Goal: Task Accomplishment & Management: Use online tool/utility

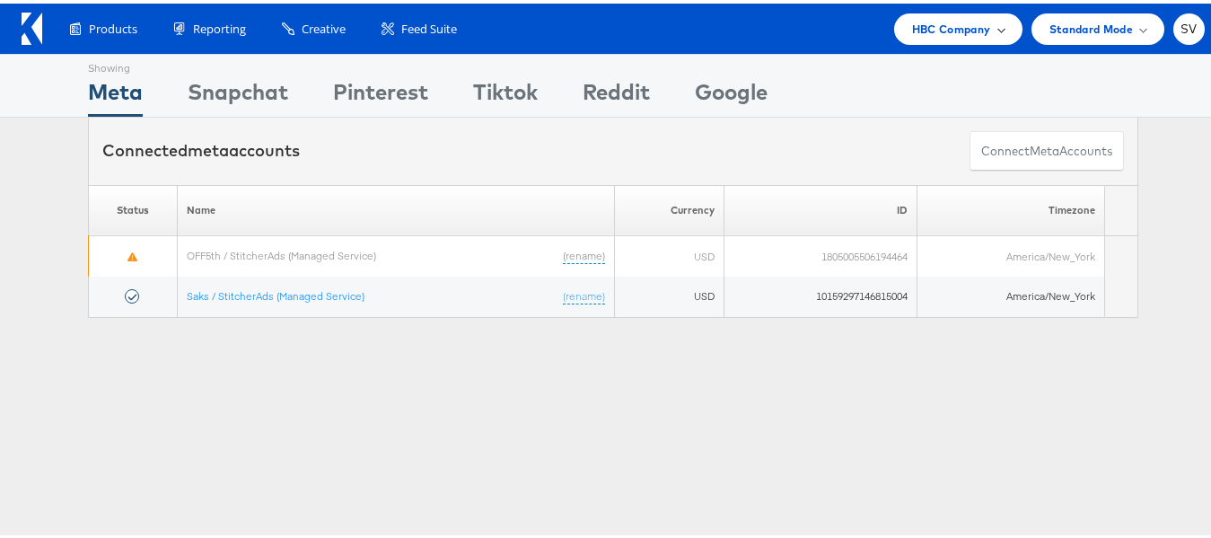
click at [993, 22] on div "HBC Company" at bounding box center [958, 25] width 128 height 31
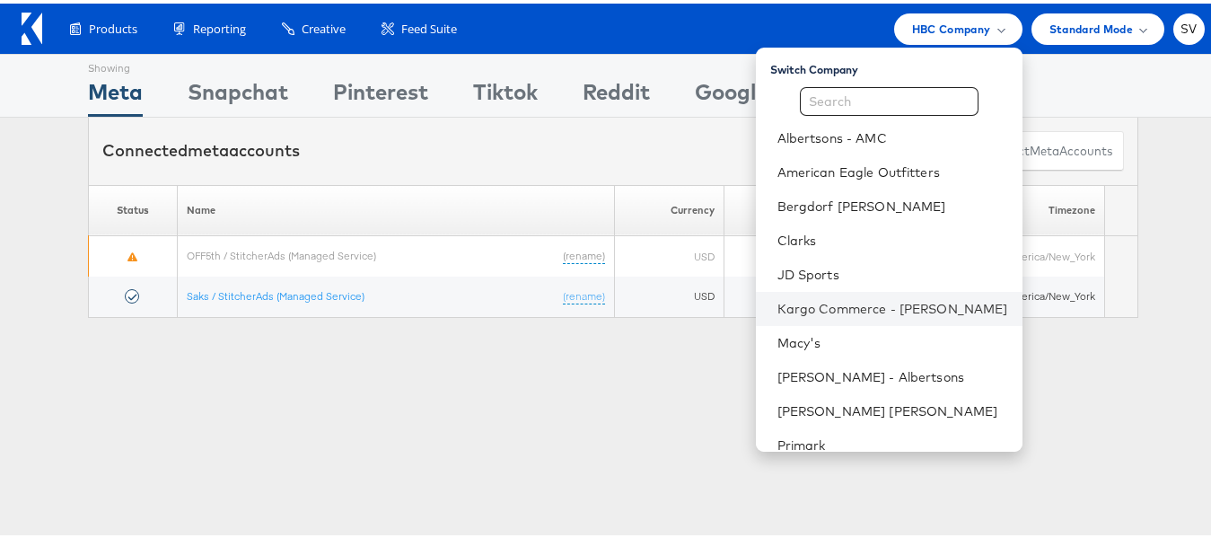
scroll to position [86, 0]
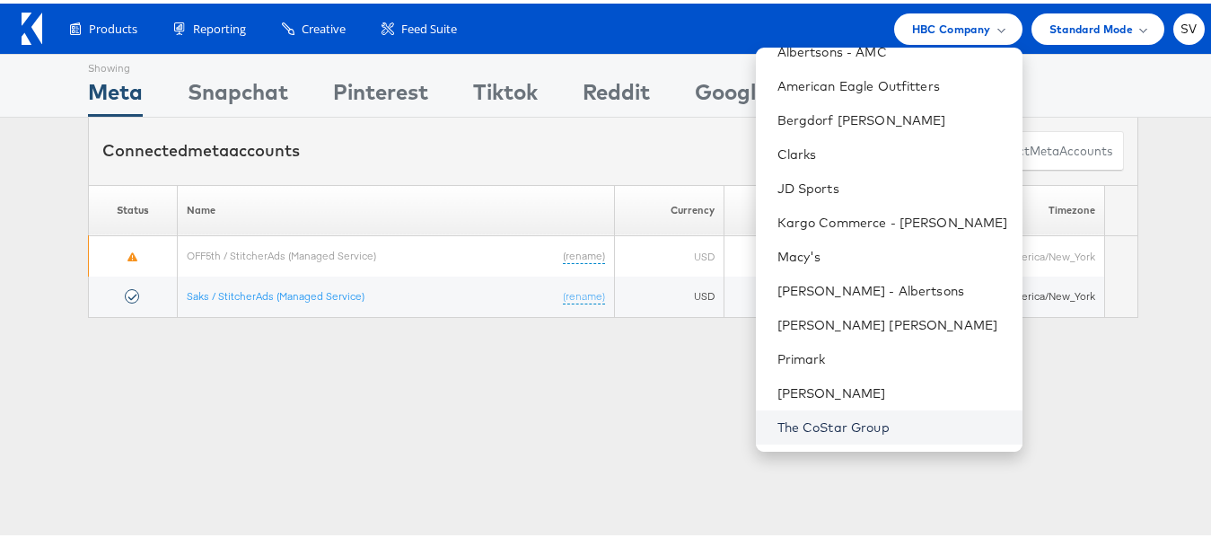
click at [802, 429] on link "The CoStar Group" at bounding box center [892, 424] width 231 height 18
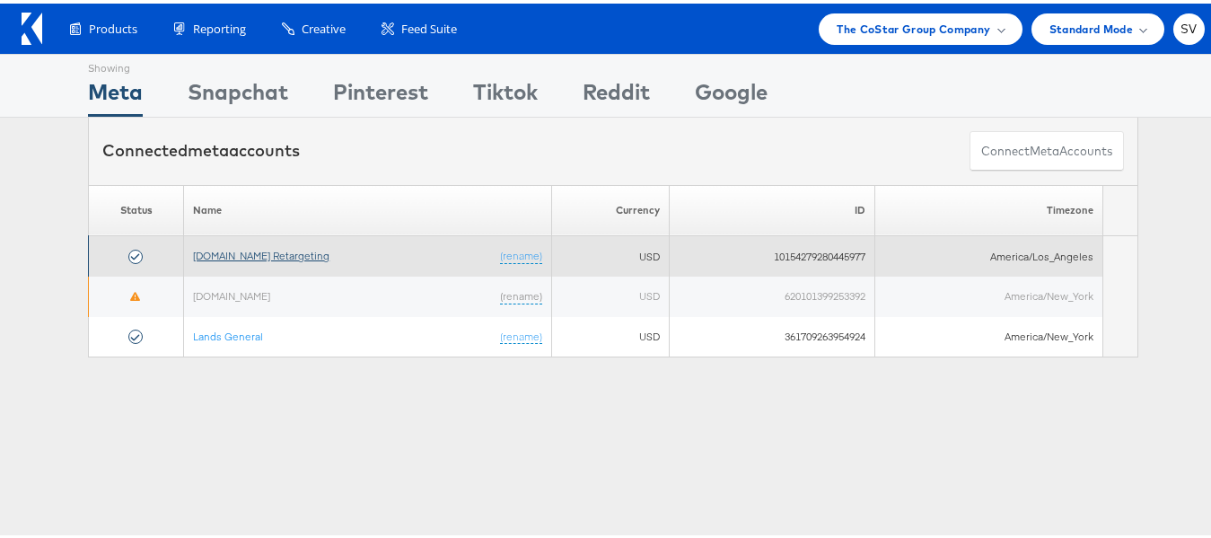
click at [258, 247] on link "[DOMAIN_NAME] Retargeting" at bounding box center [261, 251] width 136 height 13
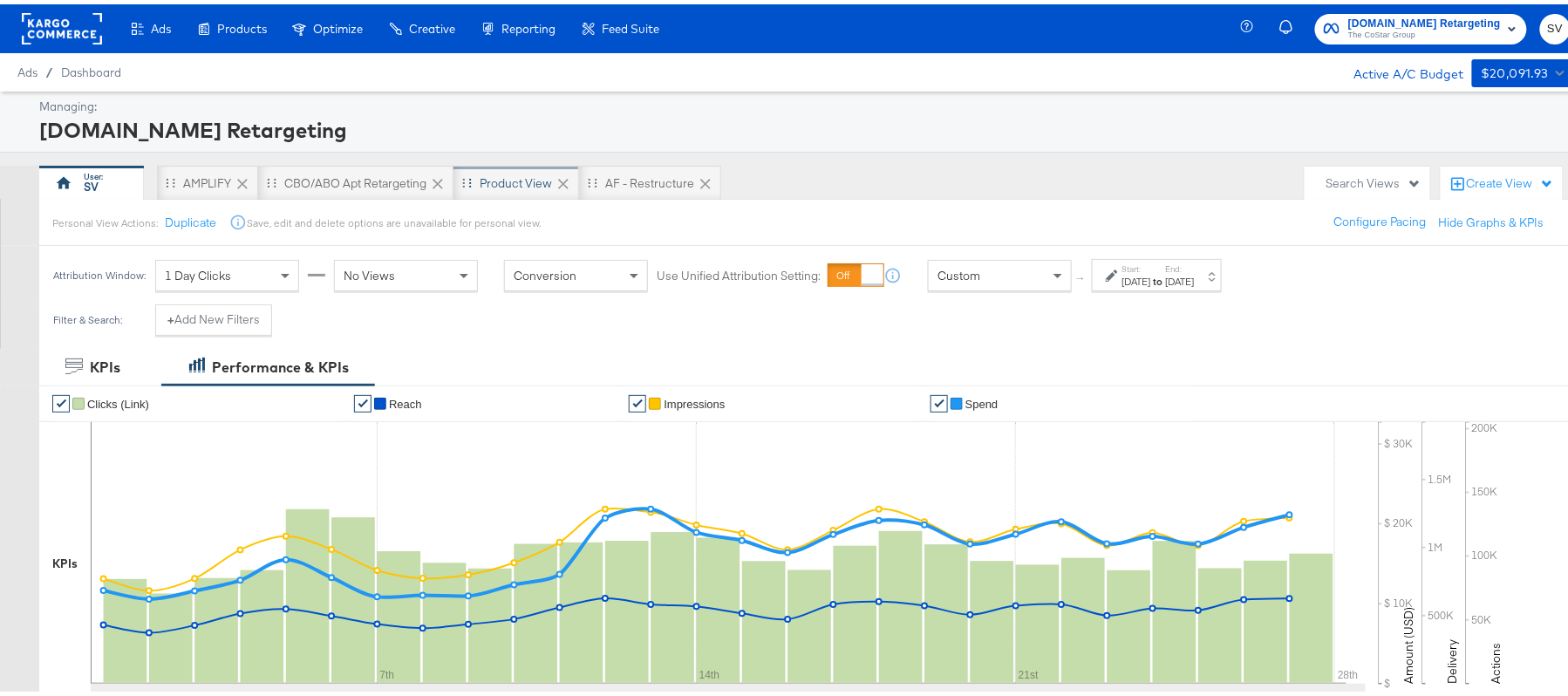
click at [517, 178] on div "Product View" at bounding box center [516, 179] width 73 height 17
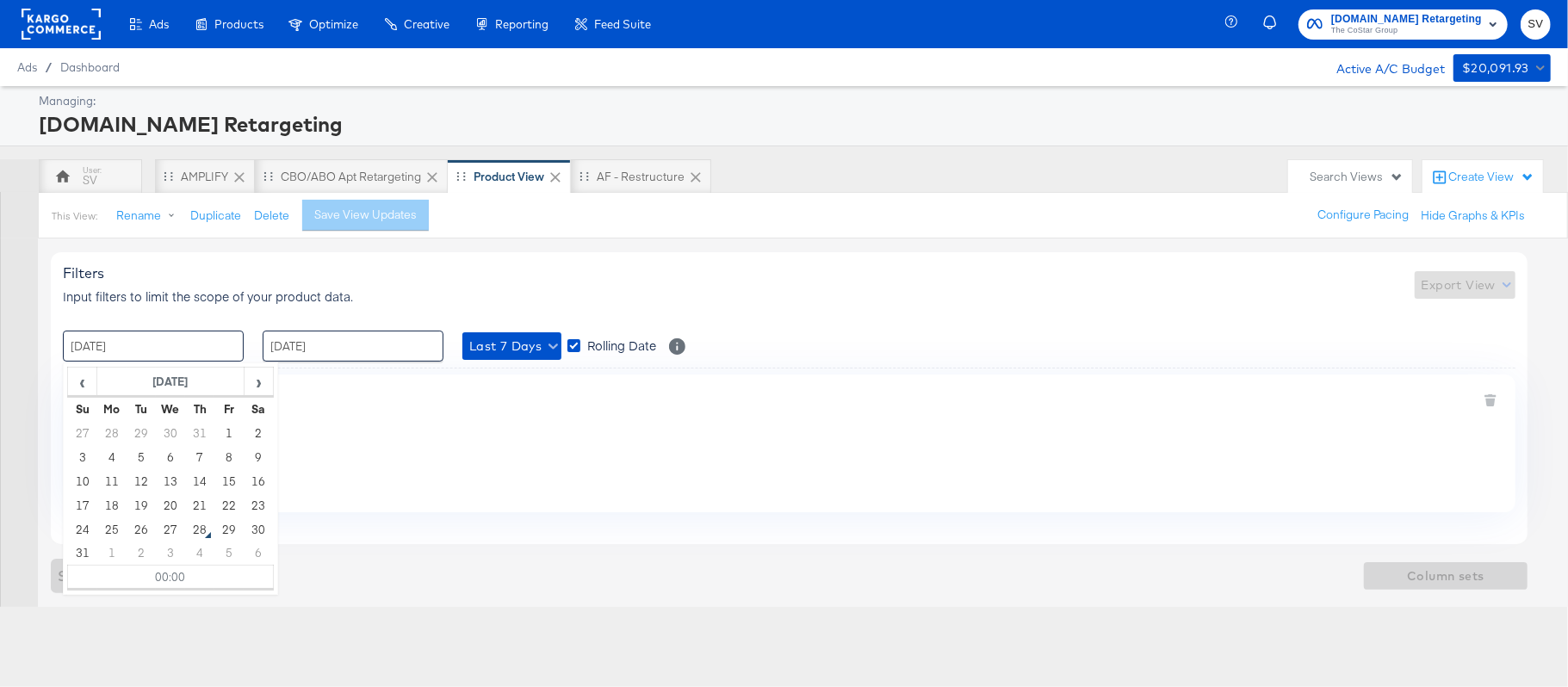
click at [212, 340] on input "21 / August / 2025" at bounding box center [153, 346] width 181 height 31
click at [239, 431] on td "1" at bounding box center [229, 433] width 30 height 24
type input "01 / August / 2025 00:00"
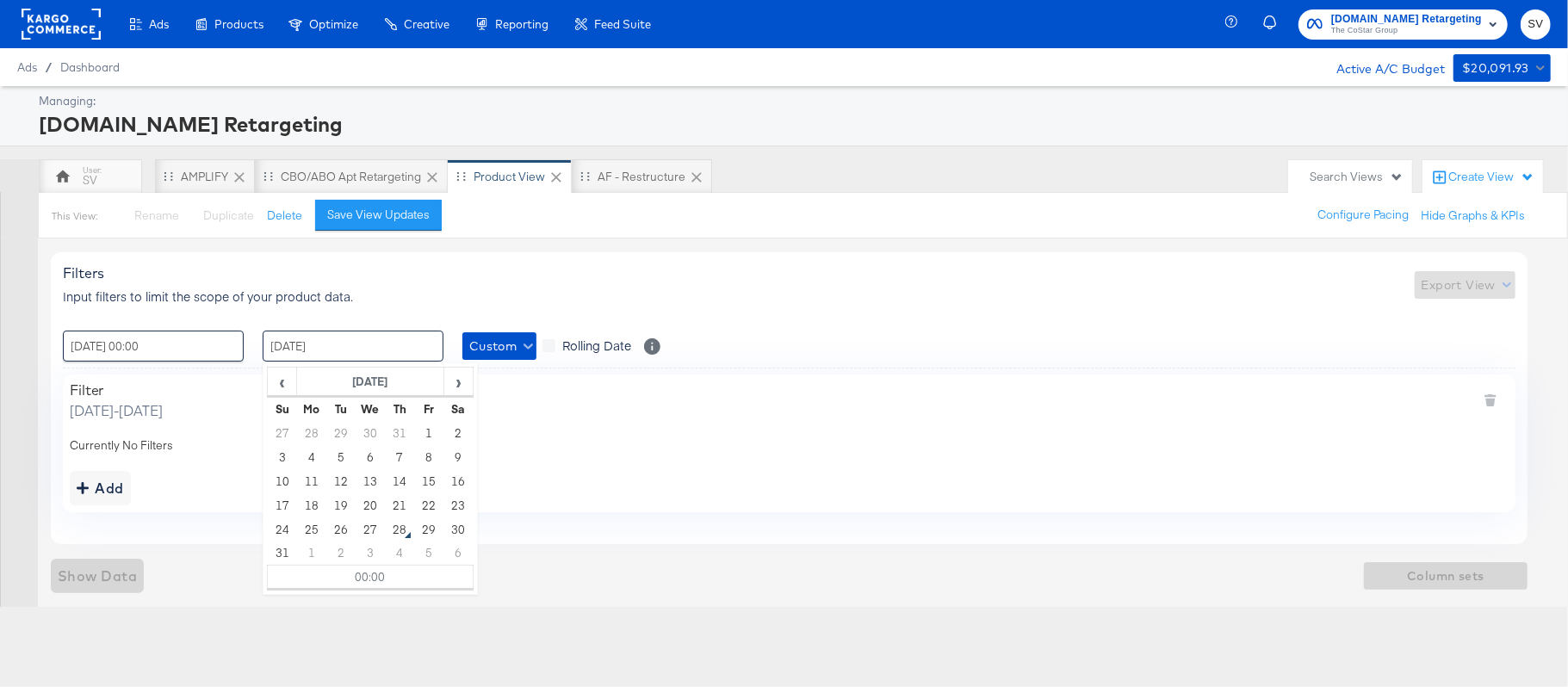
click at [366, 360] on input "27 / August / 2025" at bounding box center [353, 346] width 181 height 31
click at [393, 515] on td "28" at bounding box center [399, 530] width 30 height 24
type input "28 / August / 2025 00:00"
click at [393, 515] on td "28" at bounding box center [399, 530] width 30 height 24
click at [814, 110] on div "Apartments.com Retargeting" at bounding box center [792, 124] width 1508 height 30
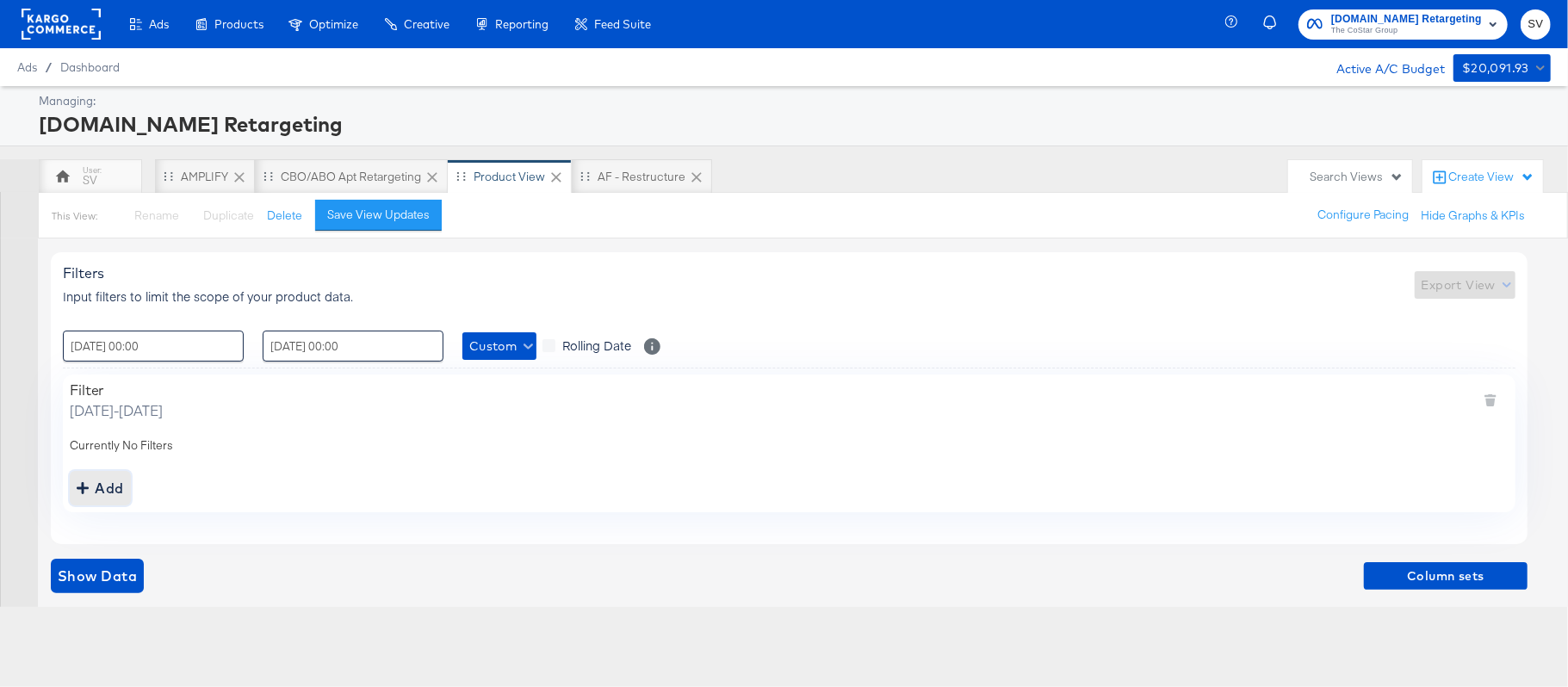
click at [113, 487] on div "Add" at bounding box center [100, 487] width 47 height 24
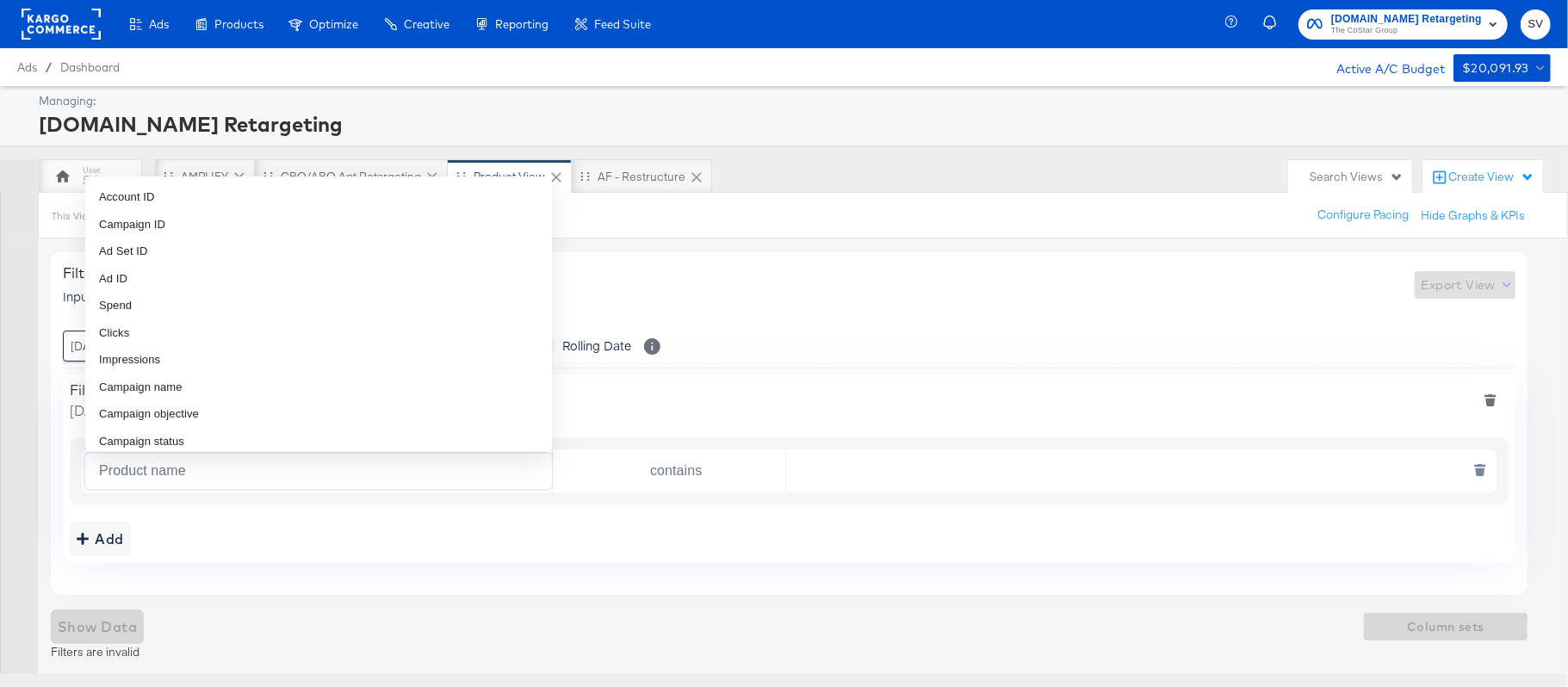
click at [218, 466] on input "Product name" at bounding box center [321, 471] width 459 height 36
click at [231, 387] on li "Campaign name" at bounding box center [318, 388] width 467 height 28
type input "Campaign name"
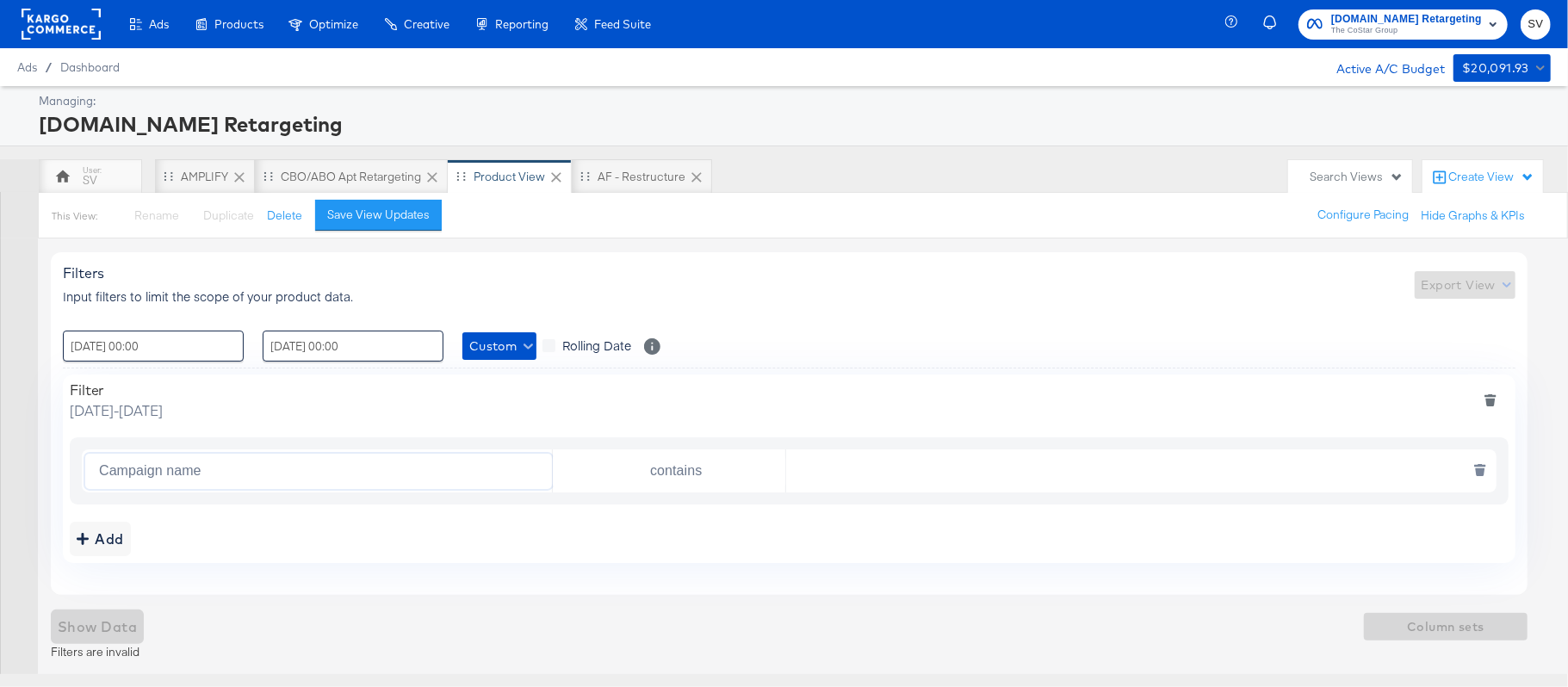
click at [825, 474] on input "text" at bounding box center [1136, 471] width 701 height 36
paste input "DARE24"
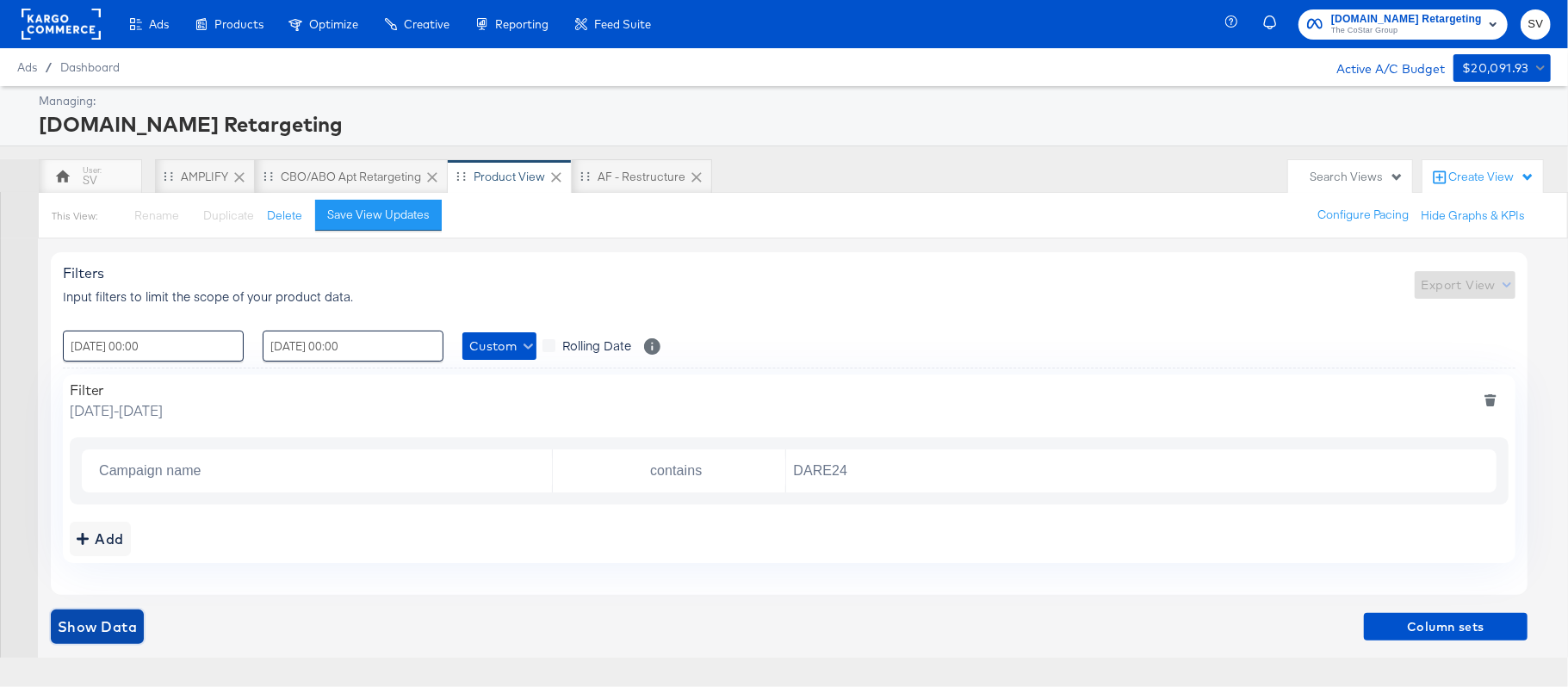
click at [110, 515] on span "Show Data" at bounding box center [97, 627] width 80 height 24
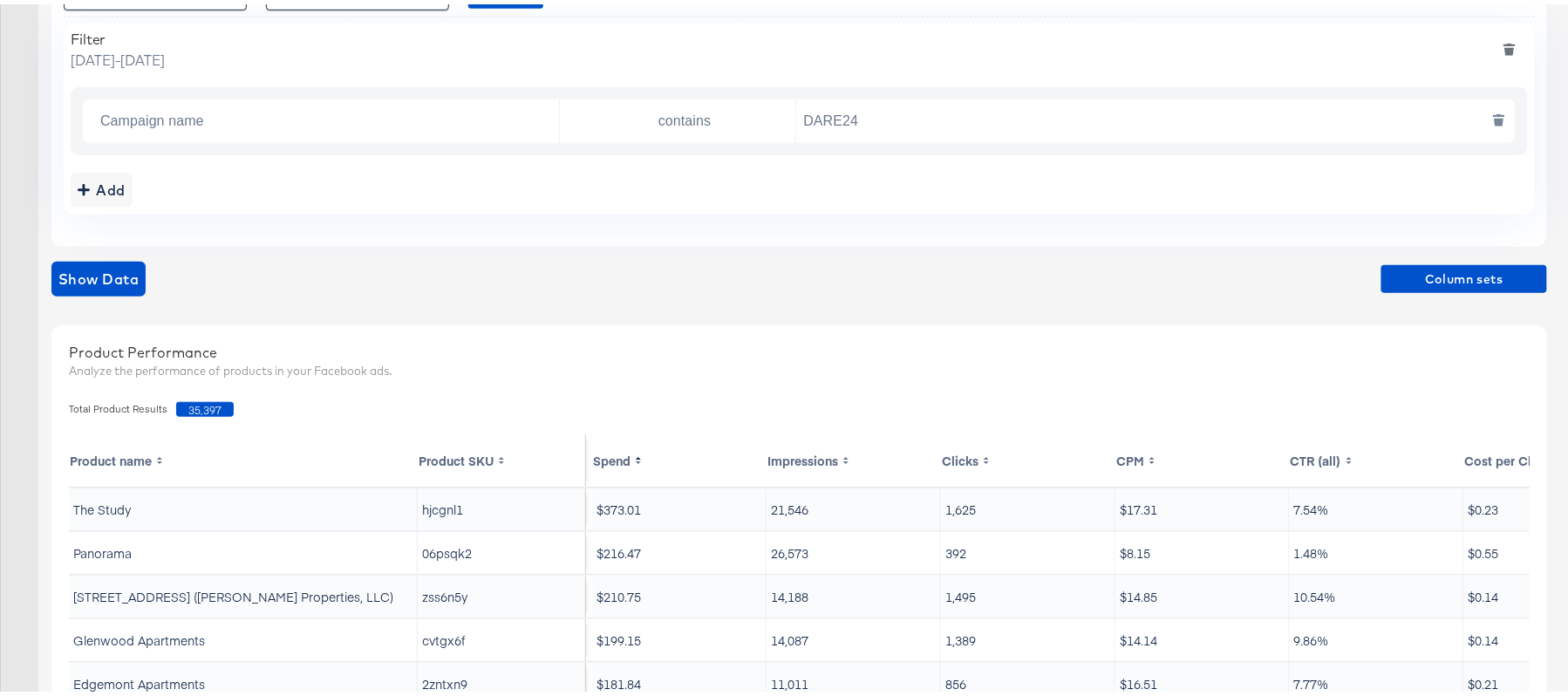
scroll to position [370, 0]
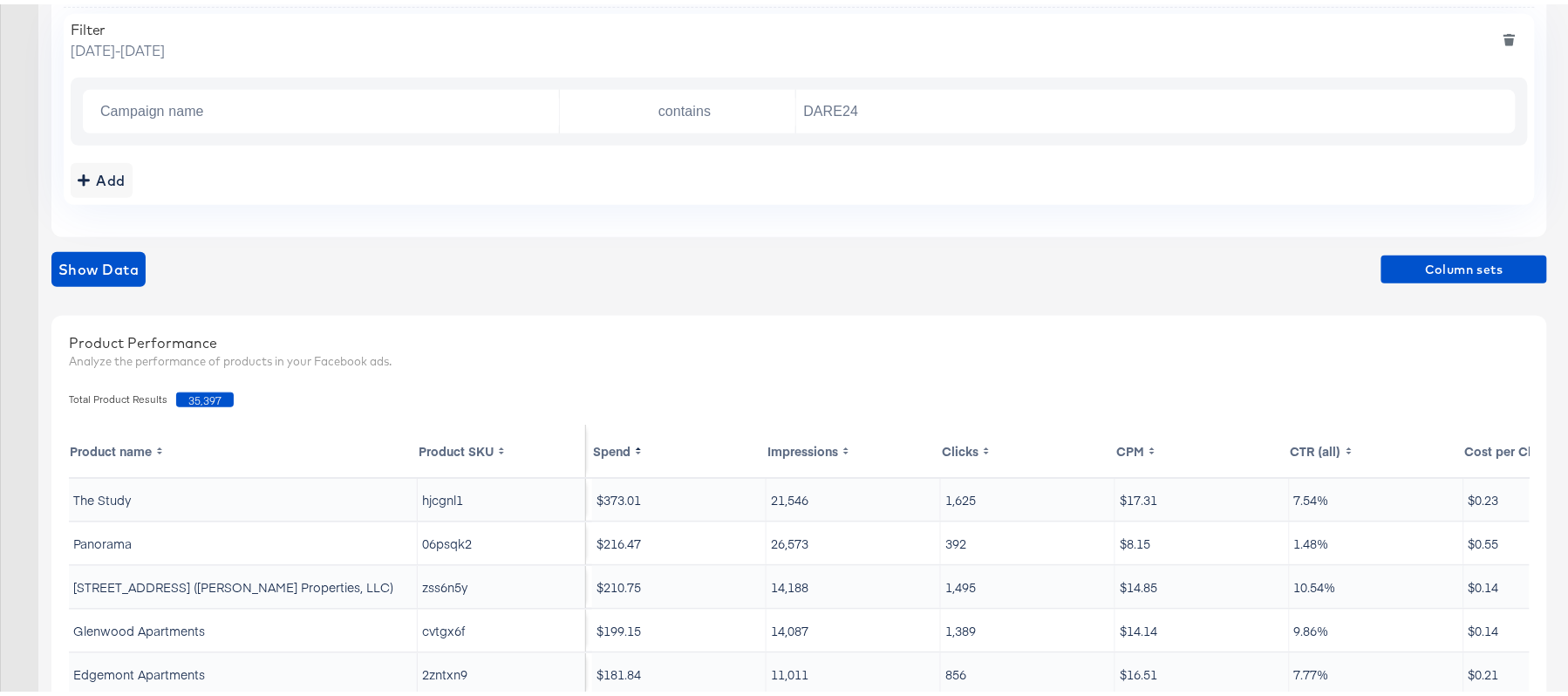
click at [199, 392] on span "35,397" at bounding box center [204, 395] width 57 height 15
copy span "35,397"
click at [851, 113] on input "DARE24" at bounding box center [1151, 107] width 710 height 36
paste input "FR"
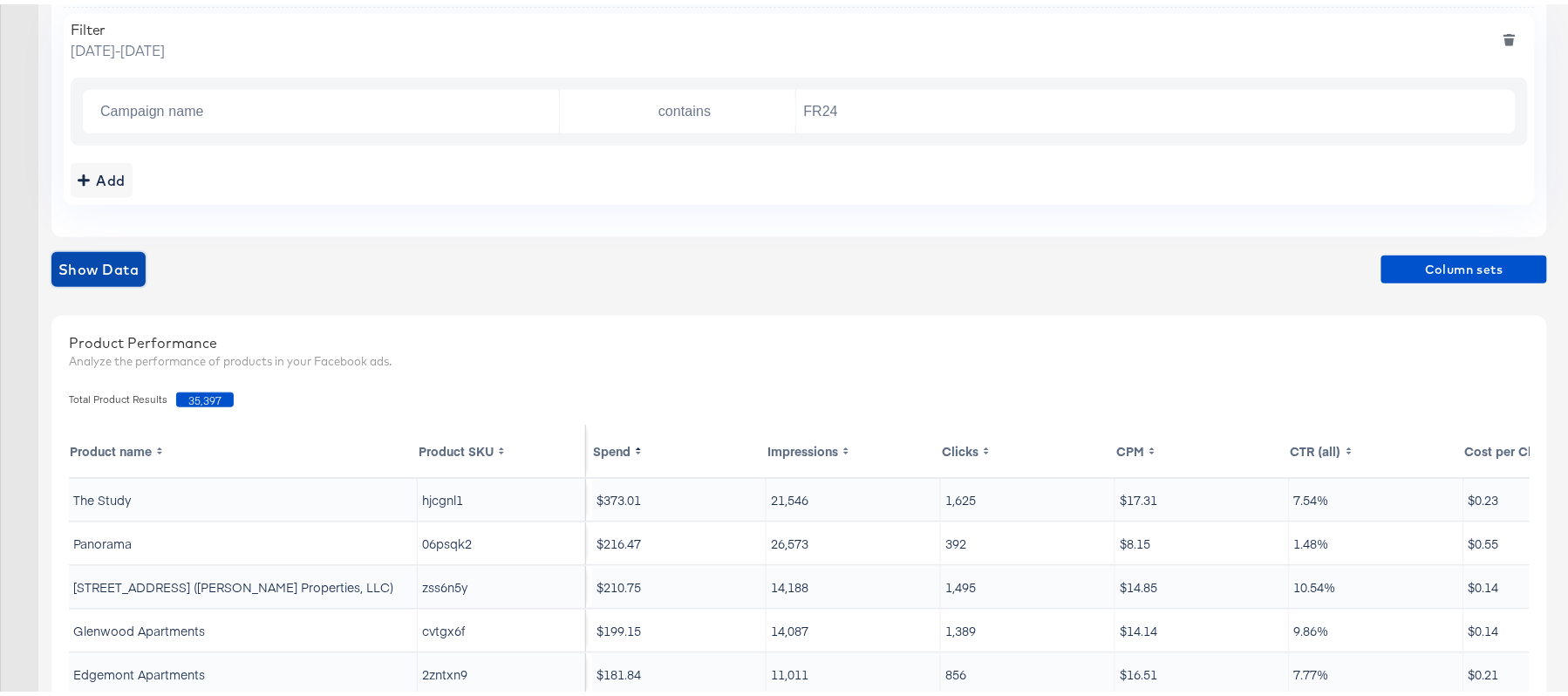
click at [113, 259] on span "Show Data" at bounding box center [98, 264] width 81 height 24
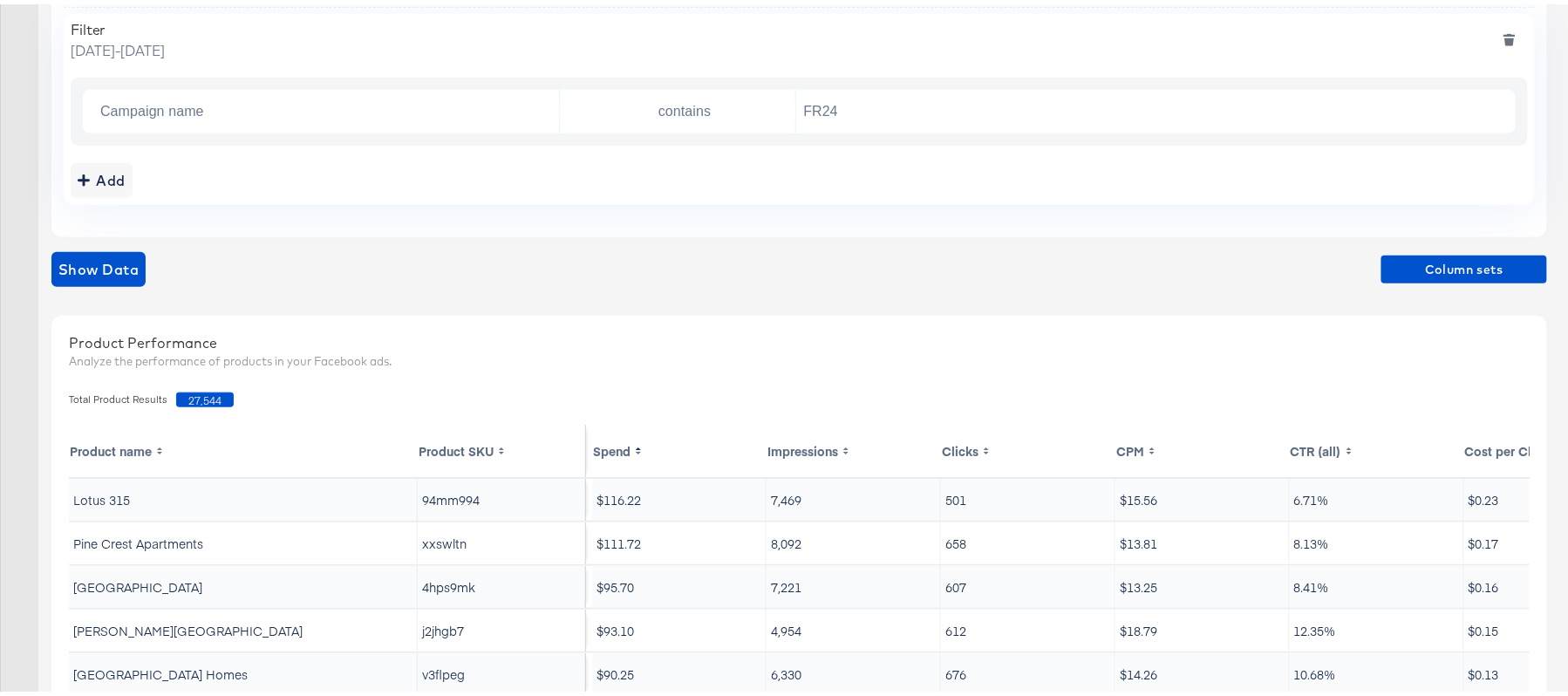
click at [192, 399] on span "27,544" at bounding box center [204, 395] width 57 height 15
copy span "27,544"
click at [880, 98] on input "FR24" at bounding box center [1151, 107] width 710 height 36
paste input "AF"
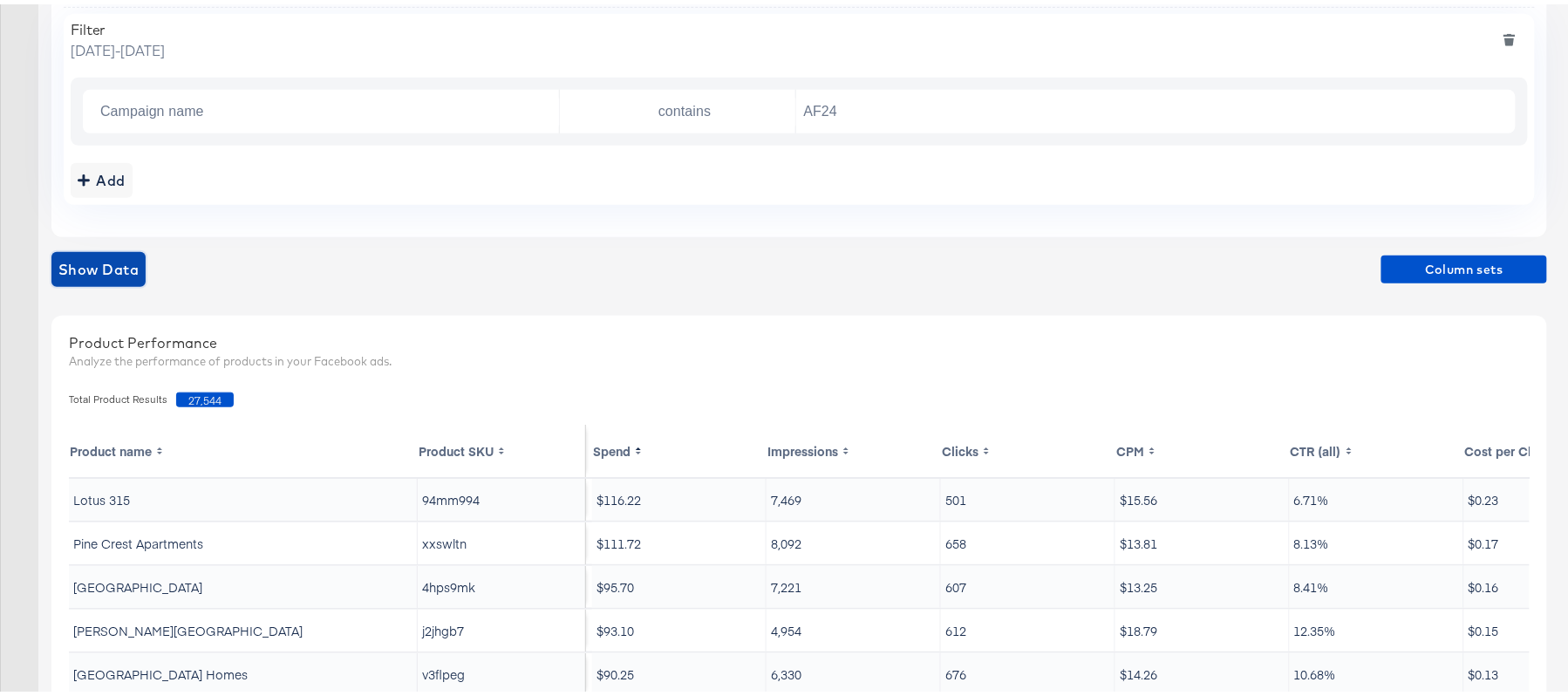
click at [81, 272] on span "Show Data" at bounding box center [98, 264] width 81 height 24
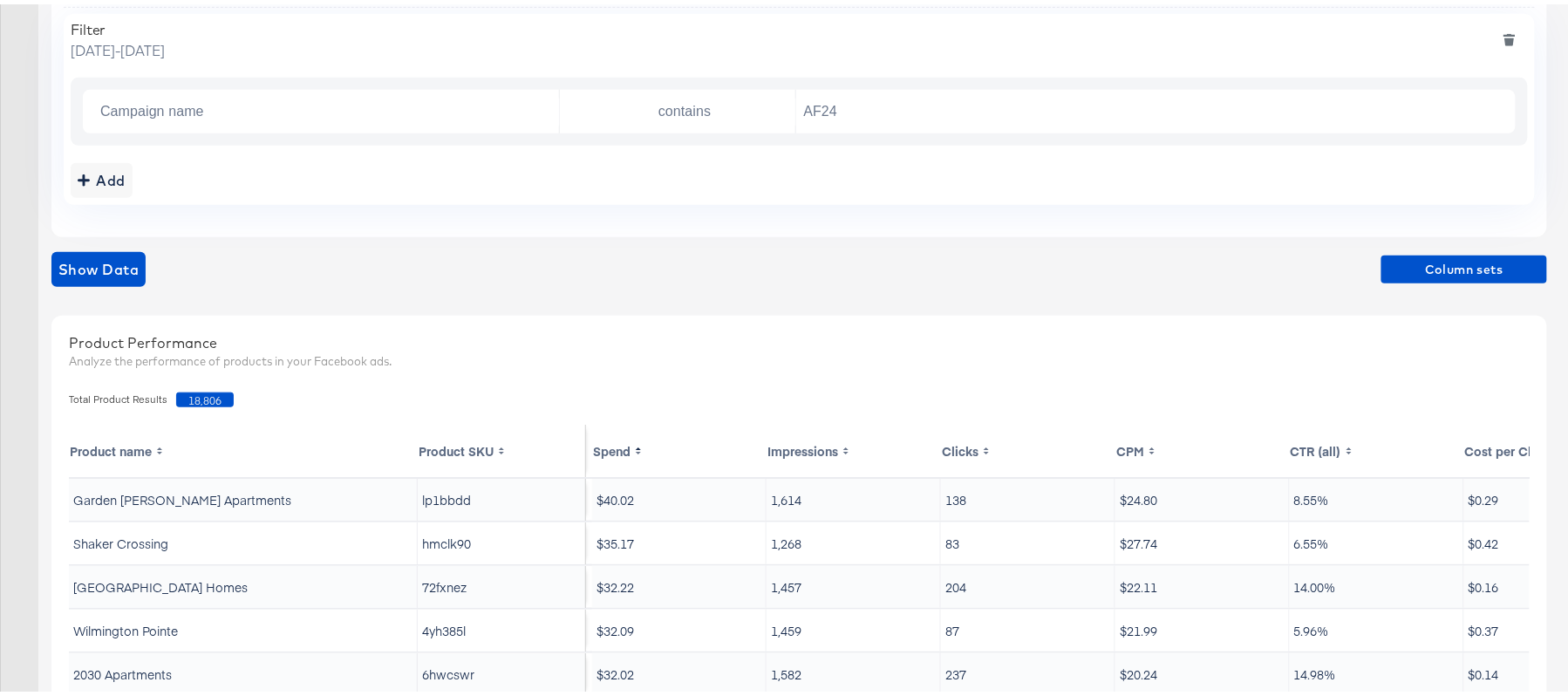
click at [195, 391] on span "18,806" at bounding box center [204, 395] width 57 height 15
copy span "18,806"
click at [869, 109] on input "AF24" at bounding box center [1151, 107] width 710 height 36
paste input "HL"
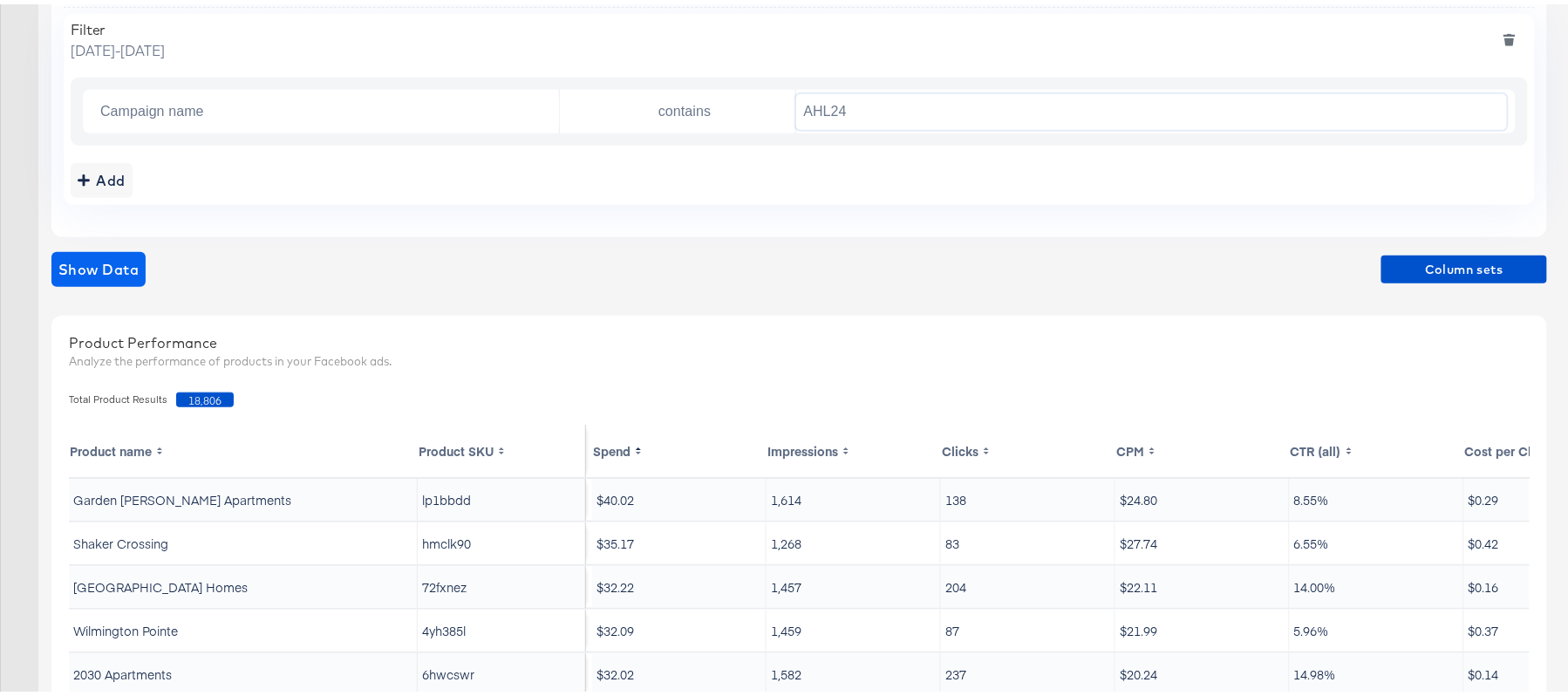
type input "AHL24"
click at [119, 259] on span "Show Data" at bounding box center [98, 264] width 81 height 24
click at [199, 393] on span "20,634" at bounding box center [204, 395] width 57 height 15
copy span "20,634"
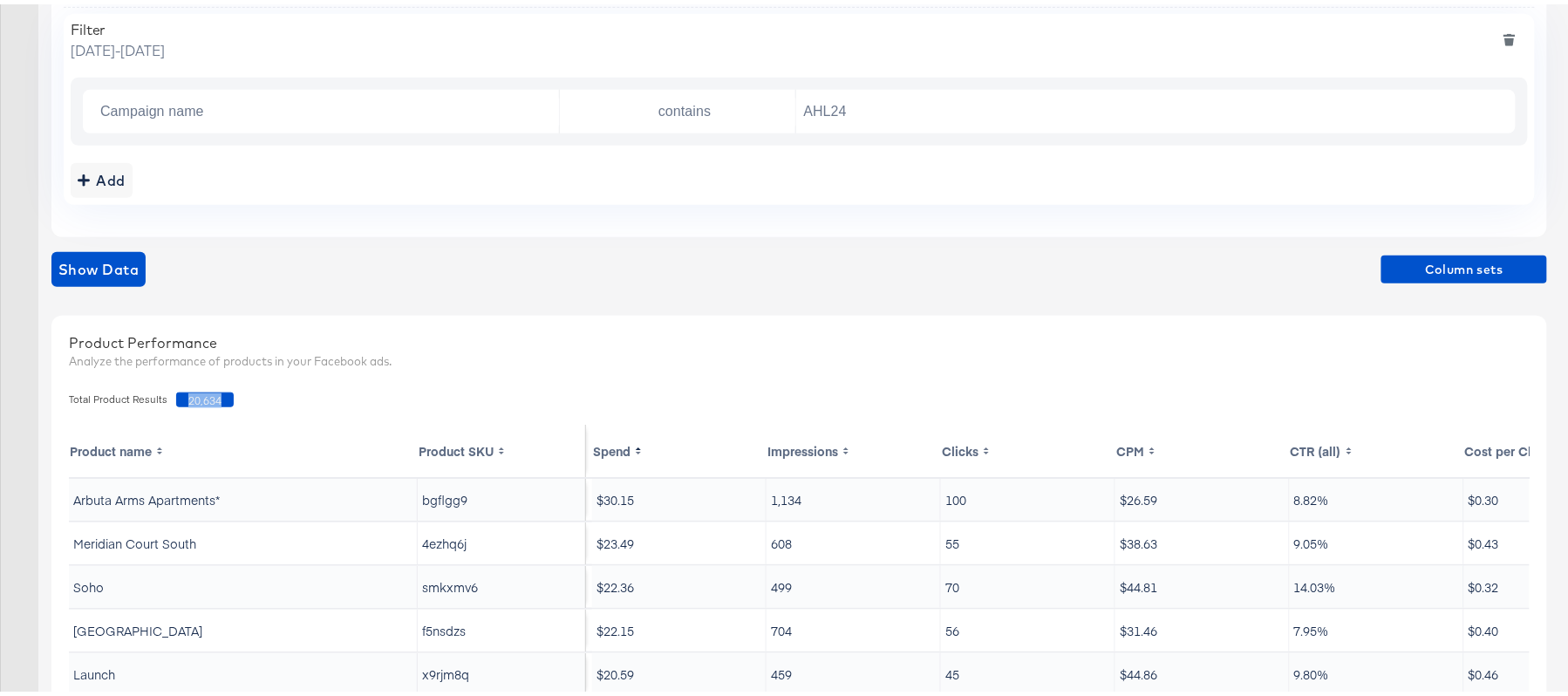
scroll to position [0, 0]
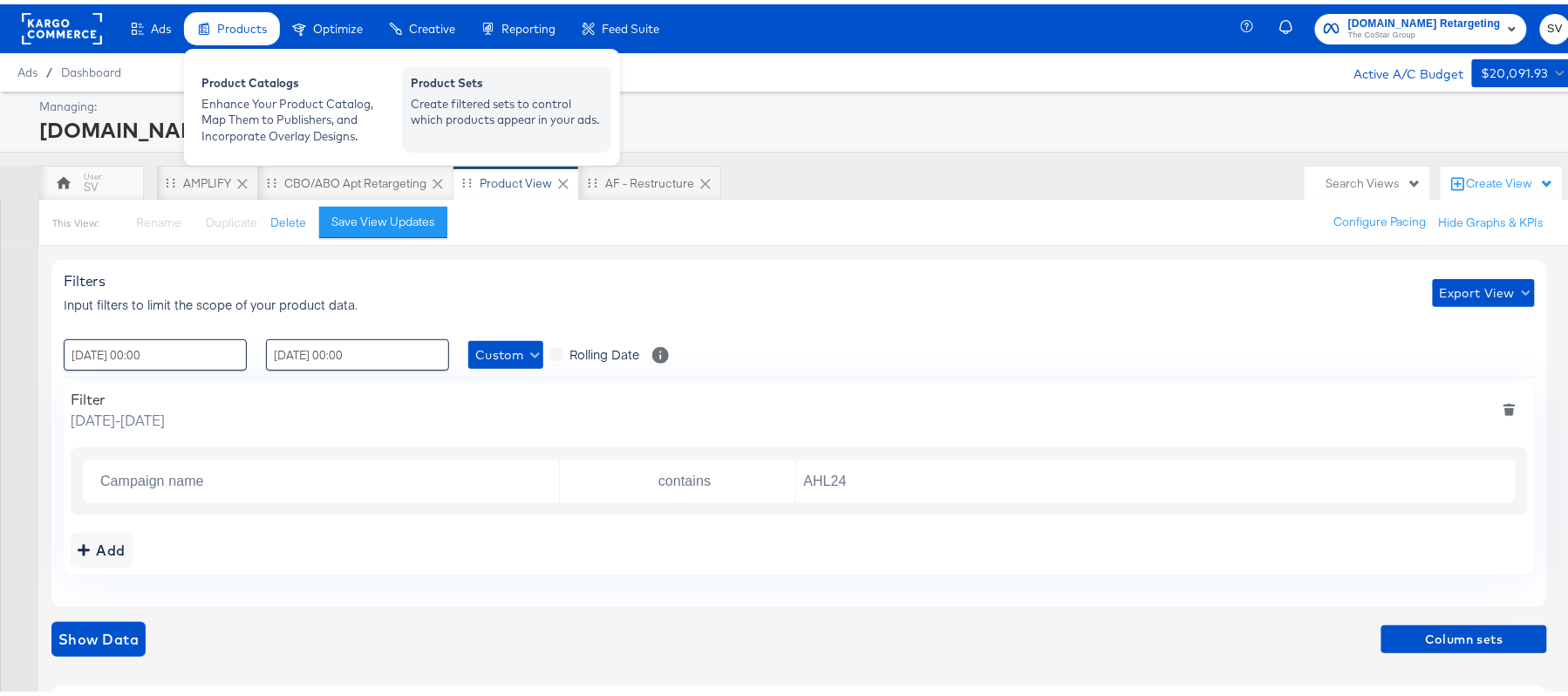
click at [546, 119] on div "Create filtered sets to control which products appear in your ads." at bounding box center [506, 107] width 191 height 32
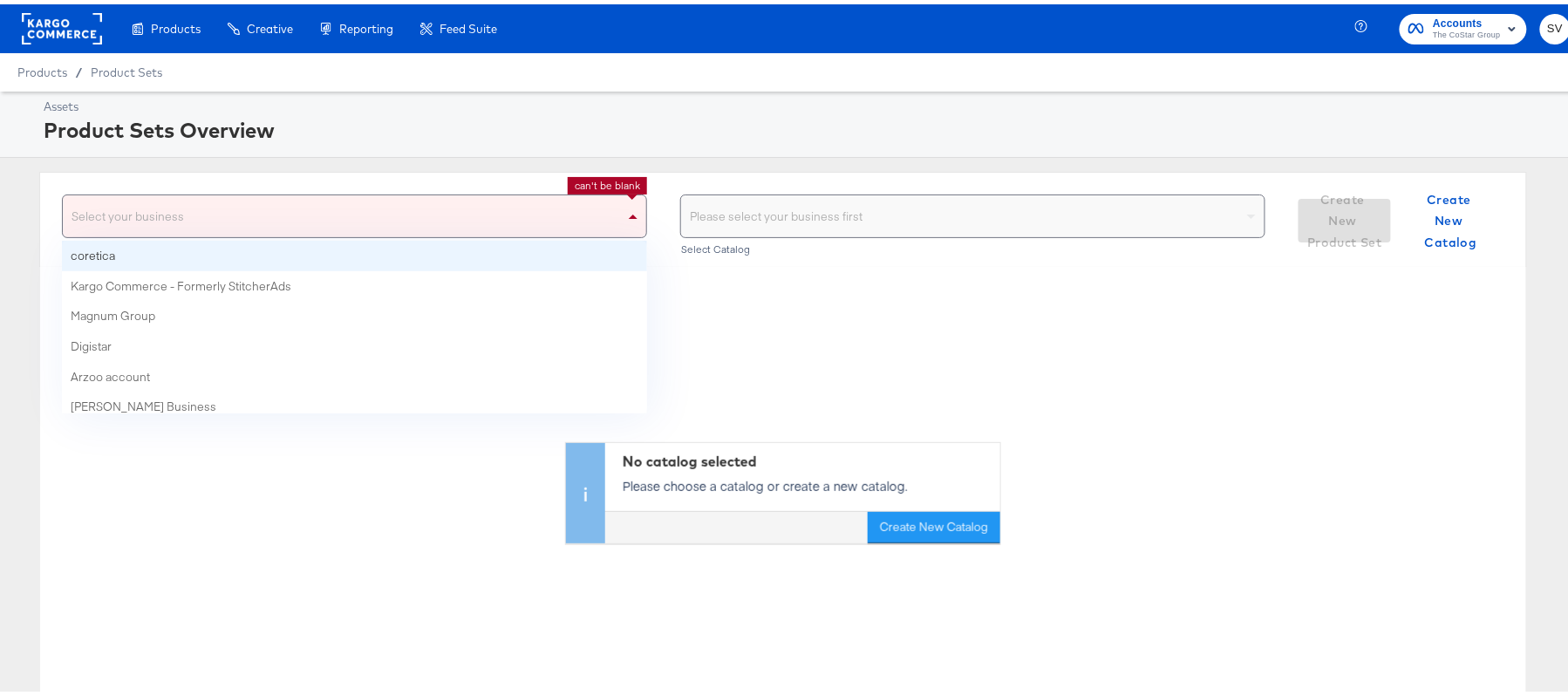
click at [559, 202] on div "Select your business" at bounding box center [355, 212] width 584 height 42
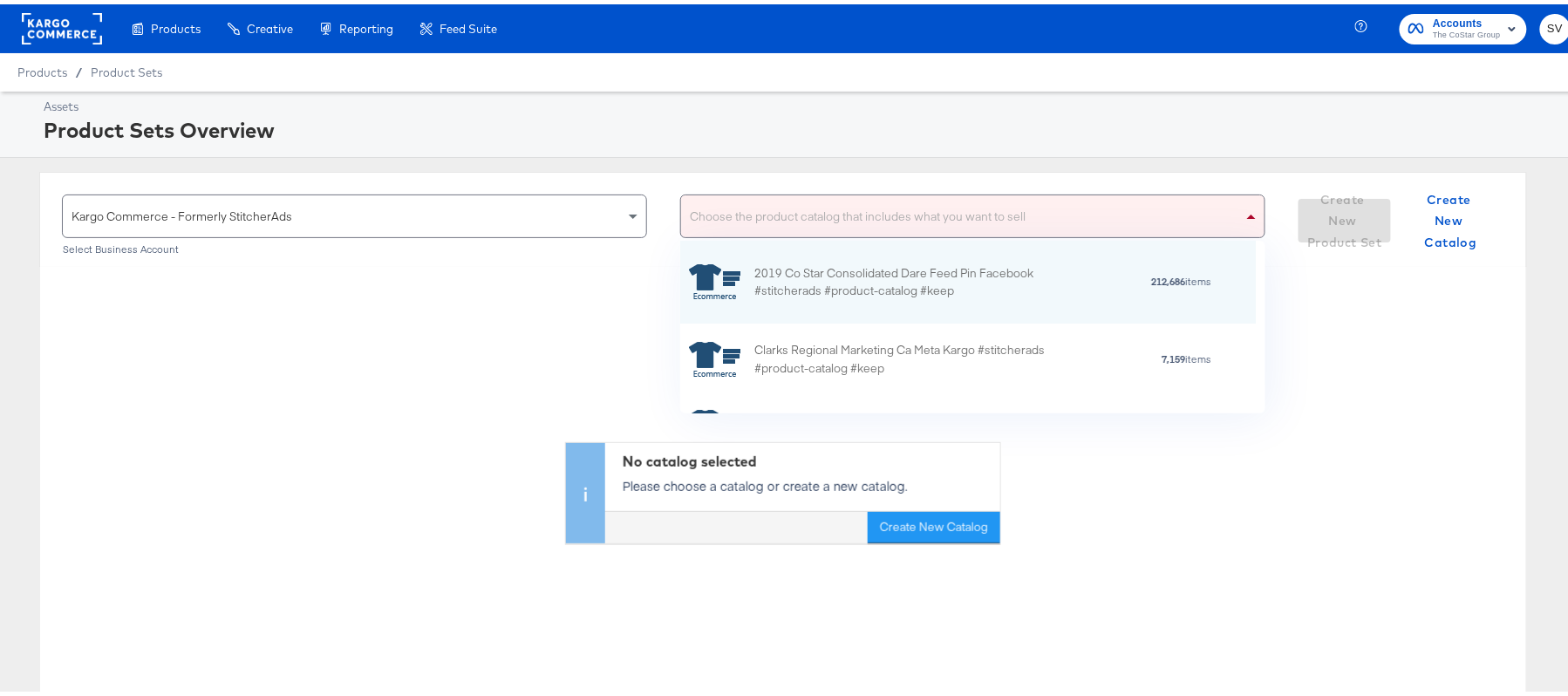
click at [726, 215] on div "Choose the product catalog that includes what you want to sell" at bounding box center [972, 212] width 584 height 42
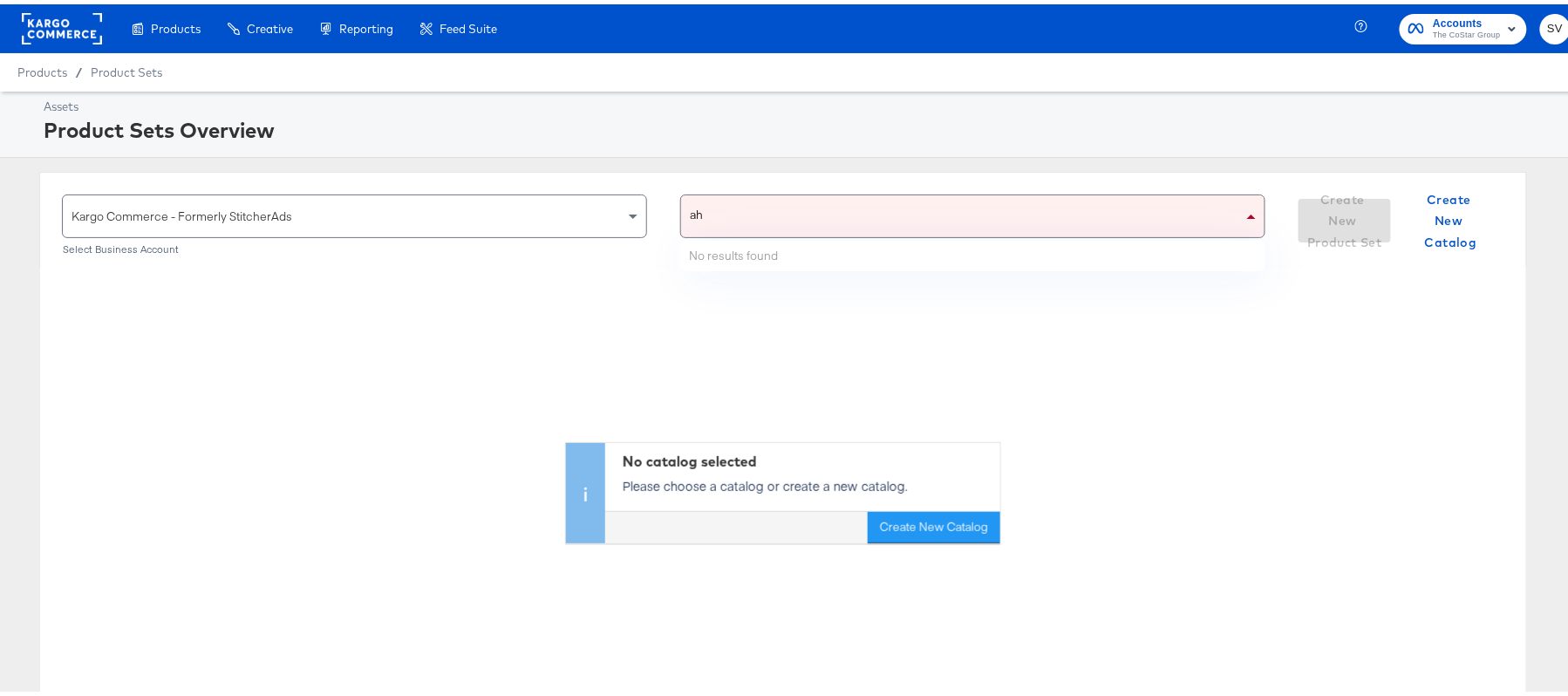
type input "ahl"
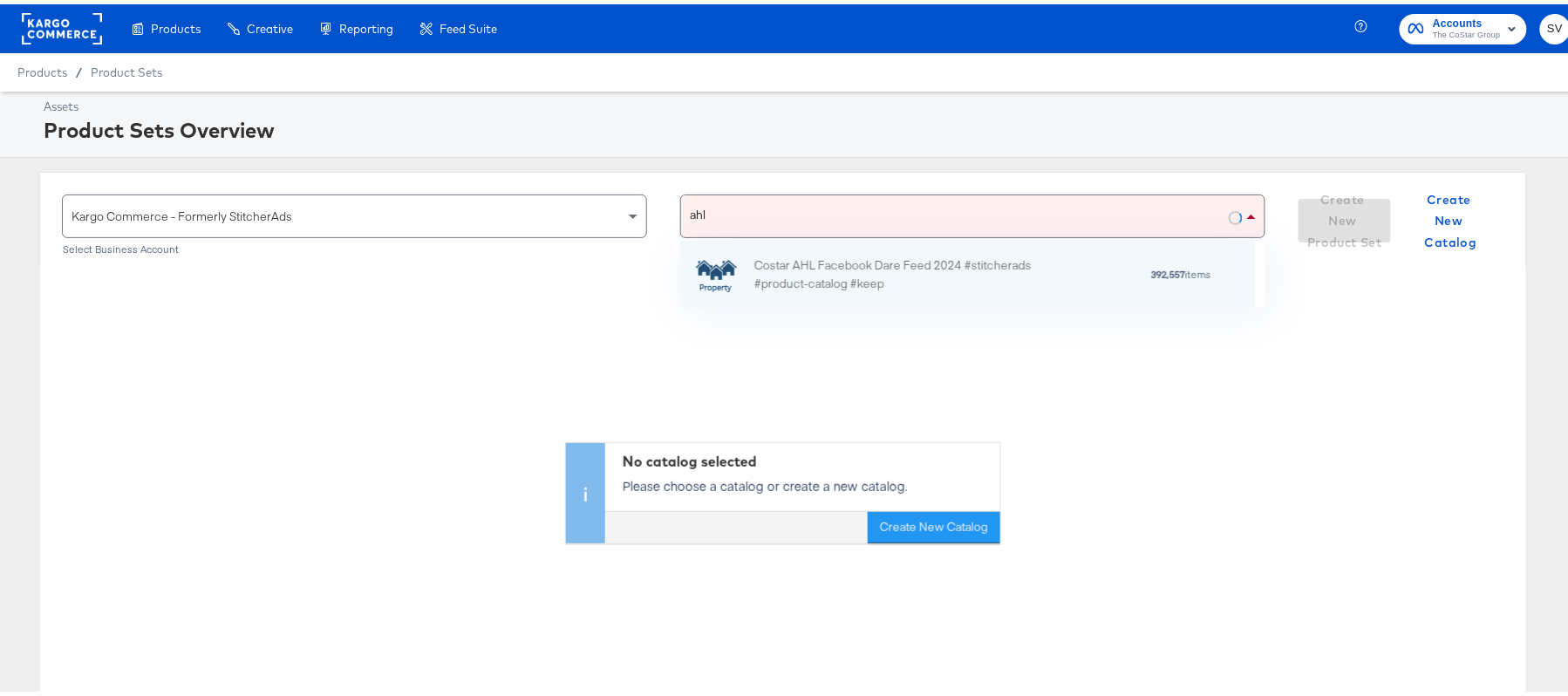
scroll to position [47, 555]
click at [860, 289] on div "Costar AHL Facebook Dare Feed 2024 #stitcherads #product-catalog #keep" at bounding box center [906, 270] width 305 height 37
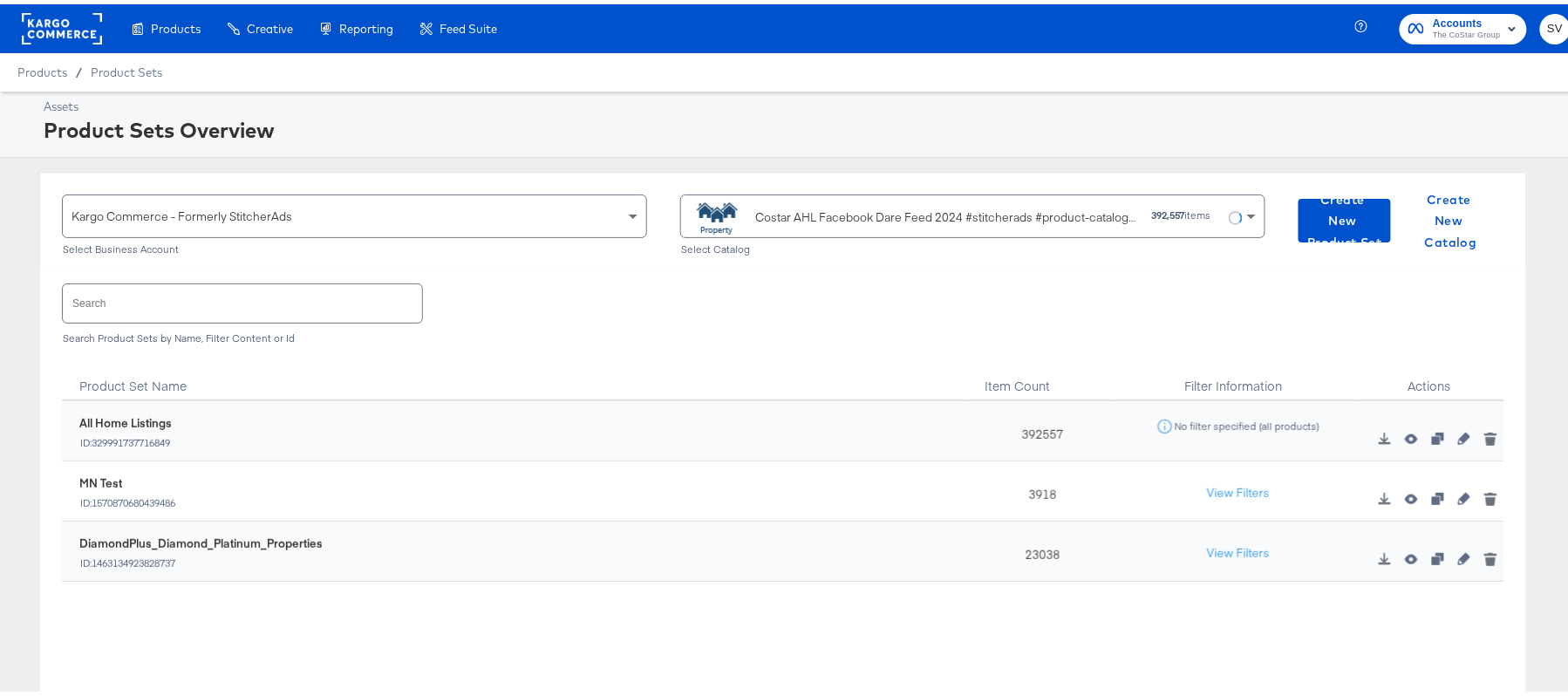
click at [1035, 556] on div "23038" at bounding box center [1039, 547] width 150 height 60
click at [238, 296] on input "text" at bounding box center [243, 298] width 359 height 38
paste input "DiamondPlus_Diamond_Platinum_Properties"
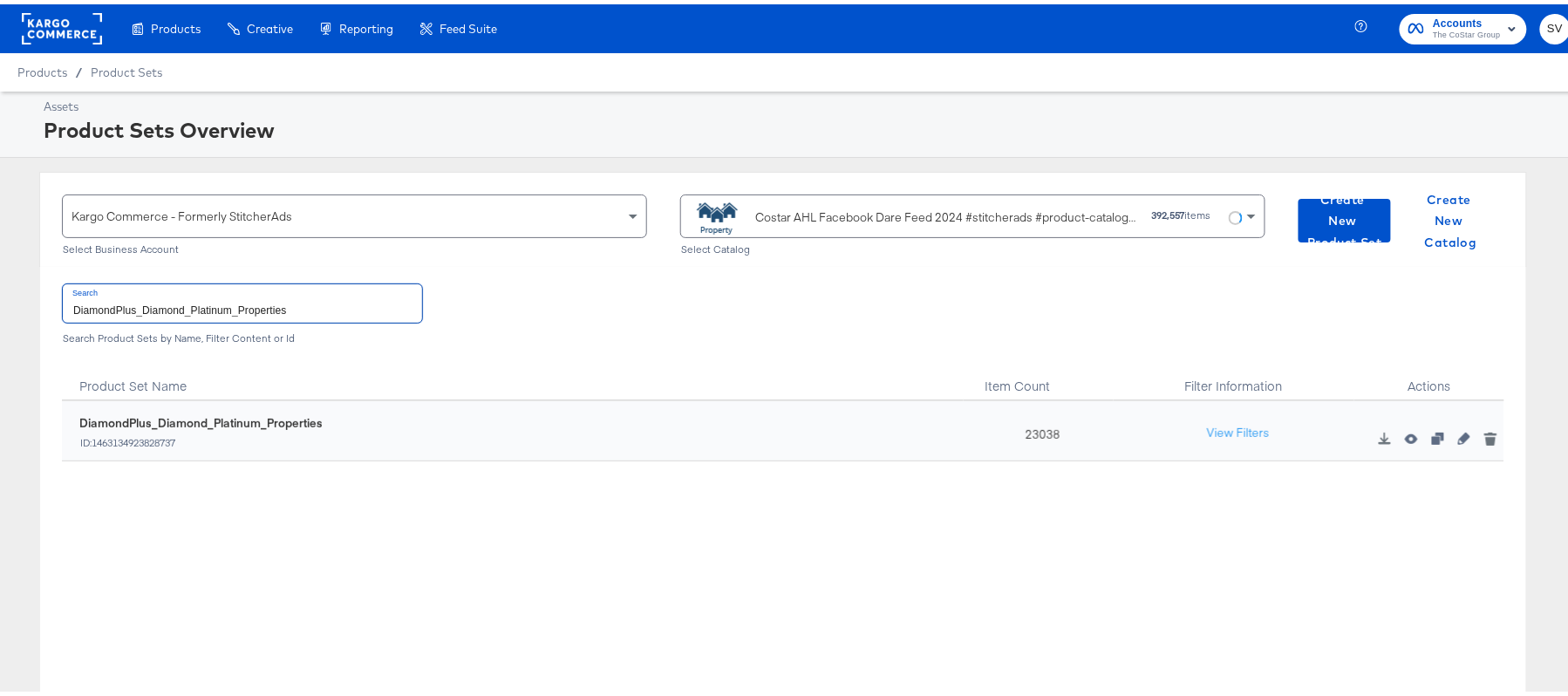
type input "DiamondPlus_Diamond_Platinum_Properties"
click at [1036, 422] on div "23038" at bounding box center [1039, 427] width 150 height 60
copy div "23038"
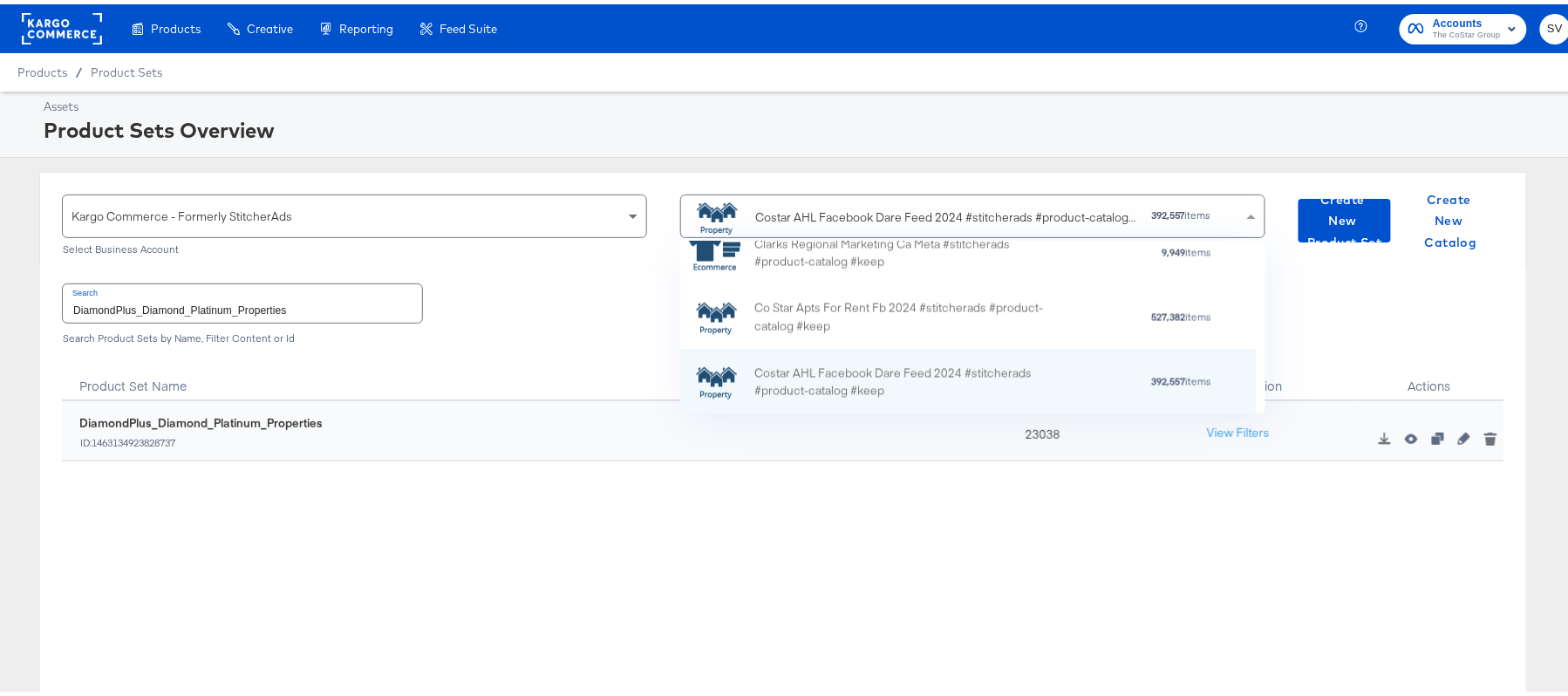
click at [811, 215] on div "Costar AHL Facebook Dare Feed 2024 #stitcherads #product-catalog #keep" at bounding box center [945, 213] width 382 height 18
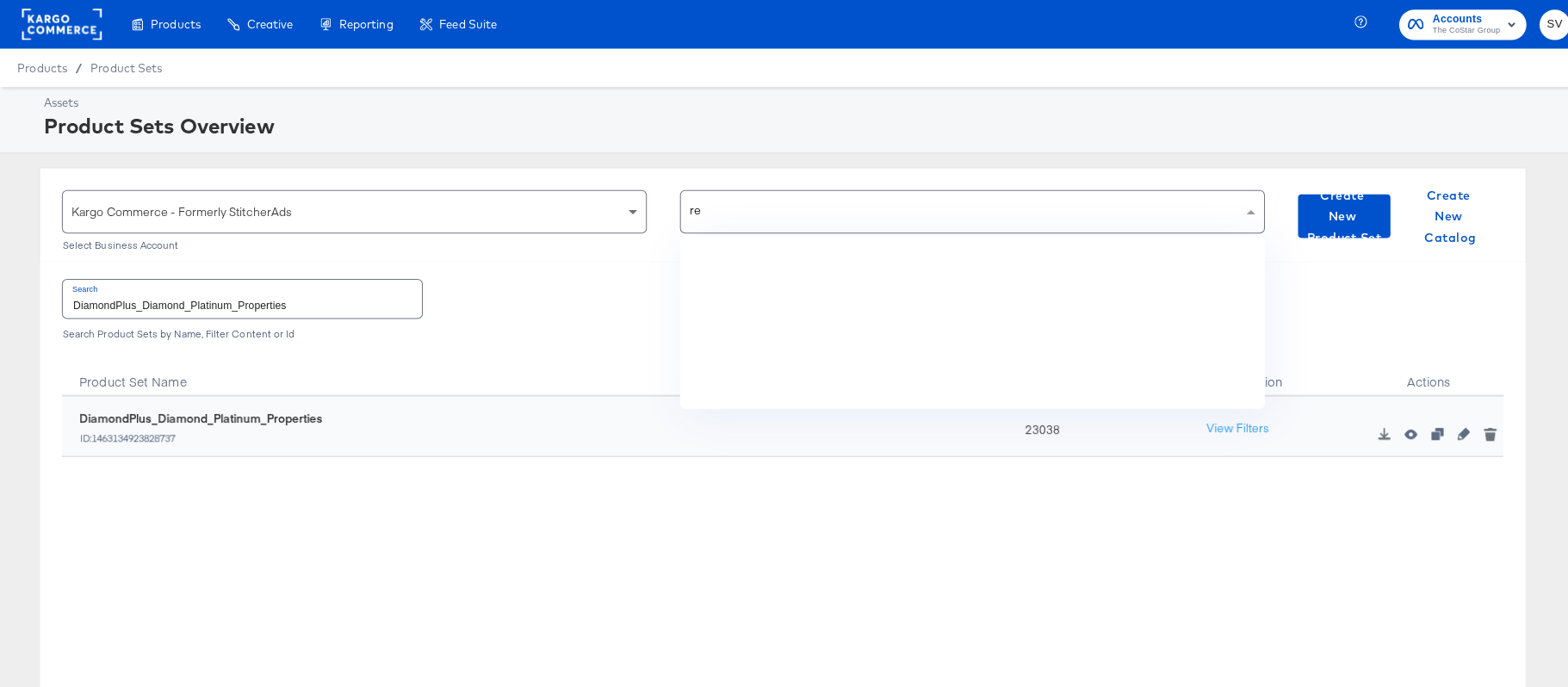
scroll to position [21, 21]
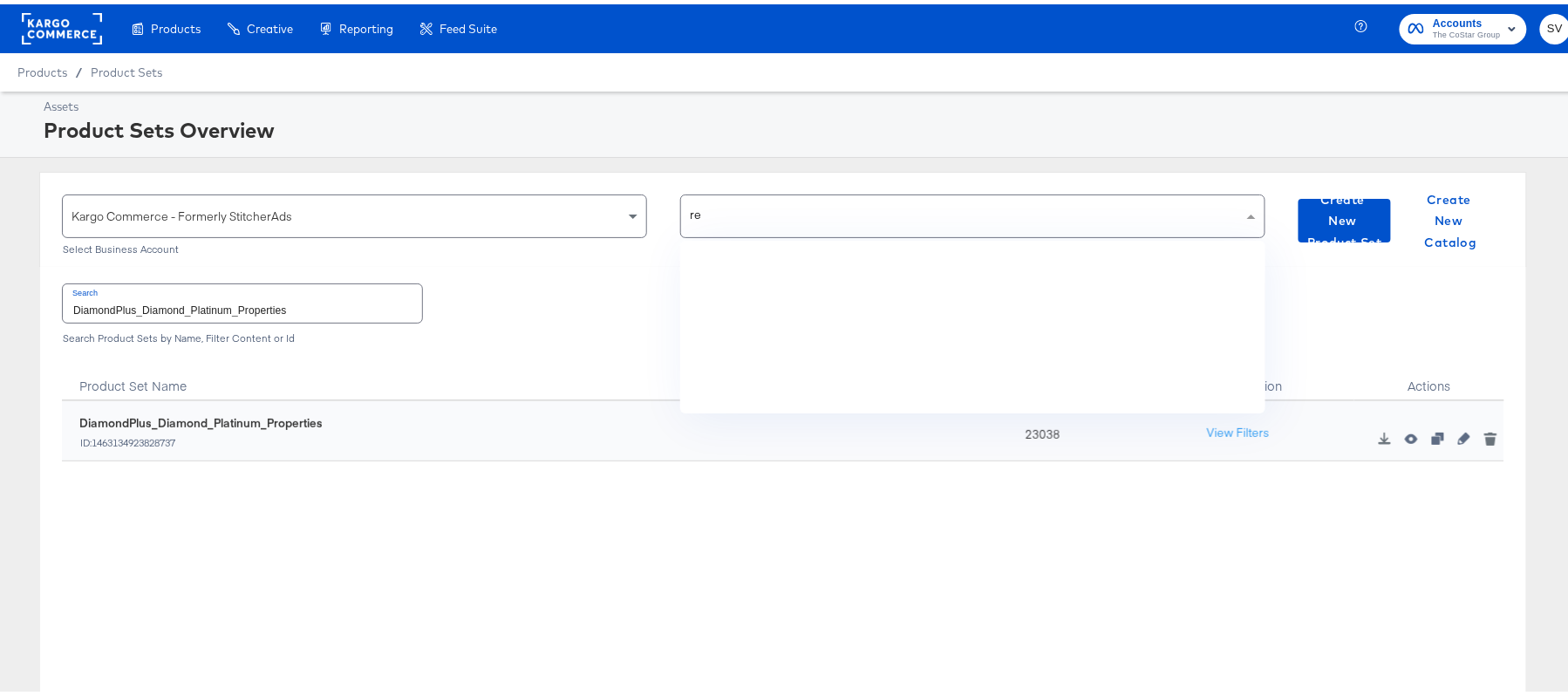
type input "rent"
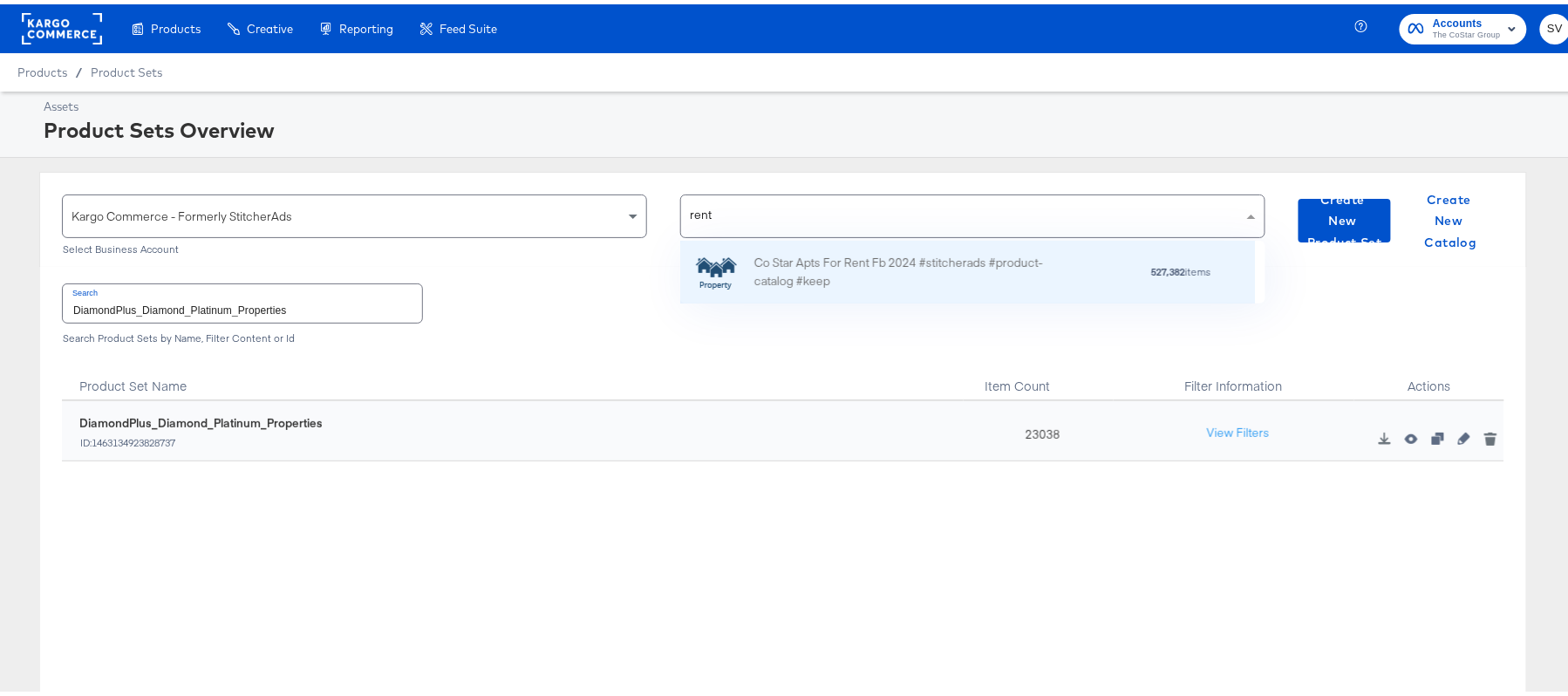
click at [937, 256] on div "Co Star Apts For Rent Fb 2024 #stitcherads #product-catalog #keep" at bounding box center [906, 268] width 305 height 37
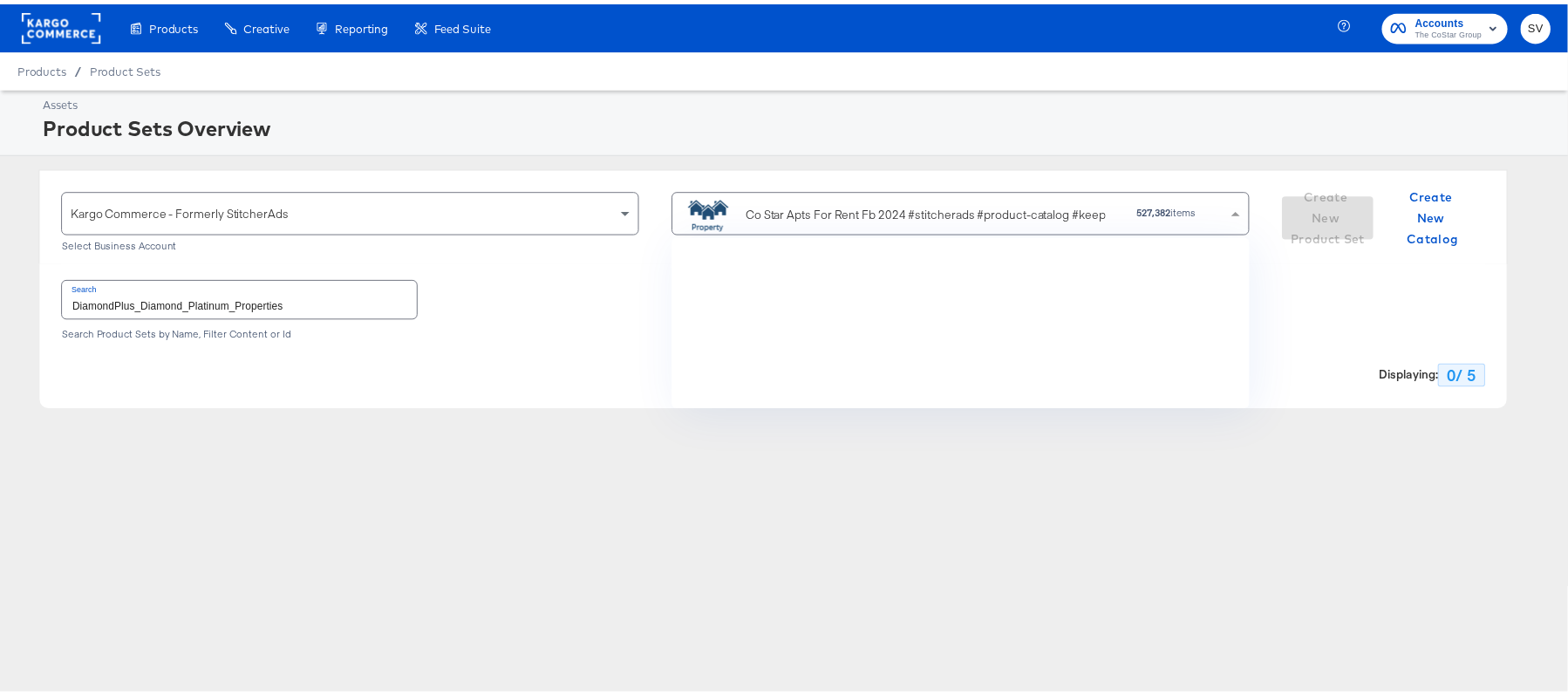
scroll to position [152, 565]
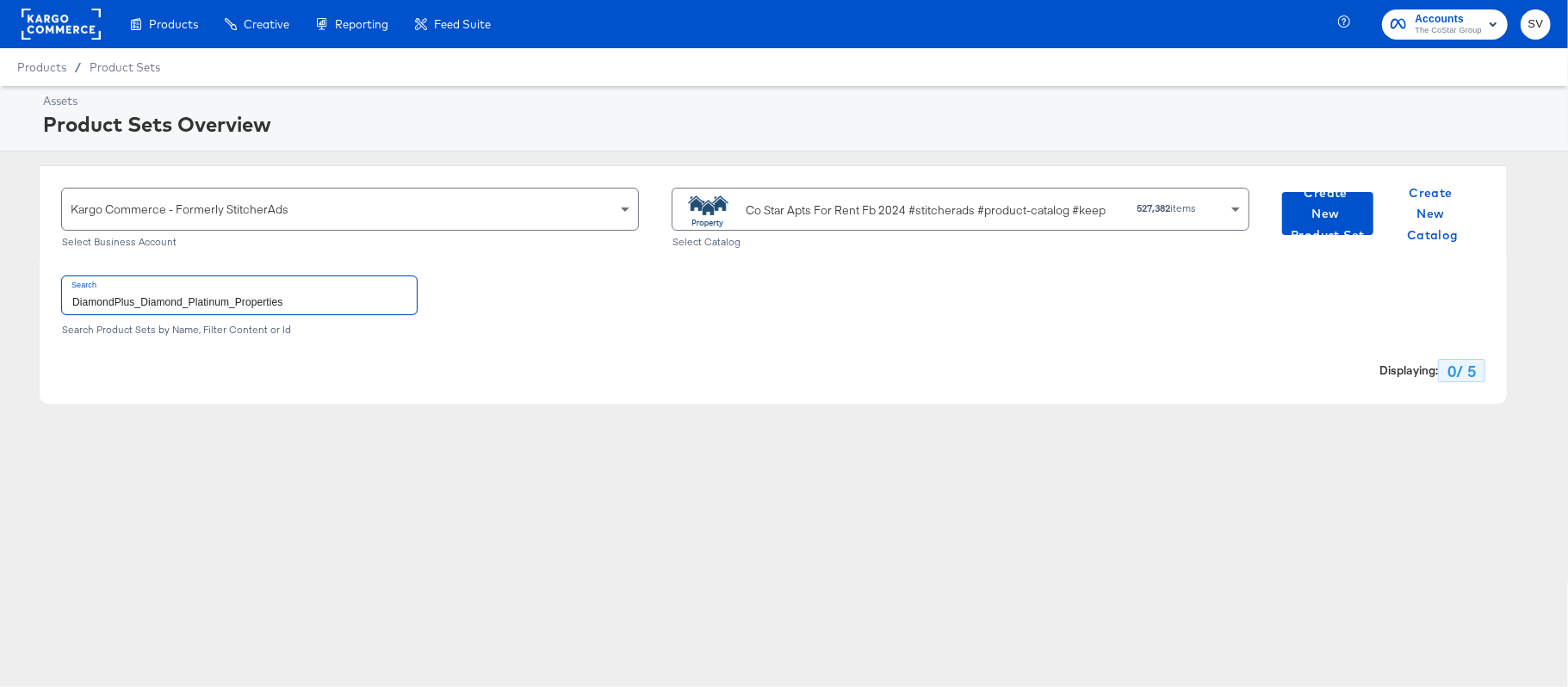
click at [288, 295] on input "DiamondPlus_Diamond_Platinum_Properties" at bounding box center [240, 295] width 355 height 37
paste input "ForRent.com_Diamond & Platinum"
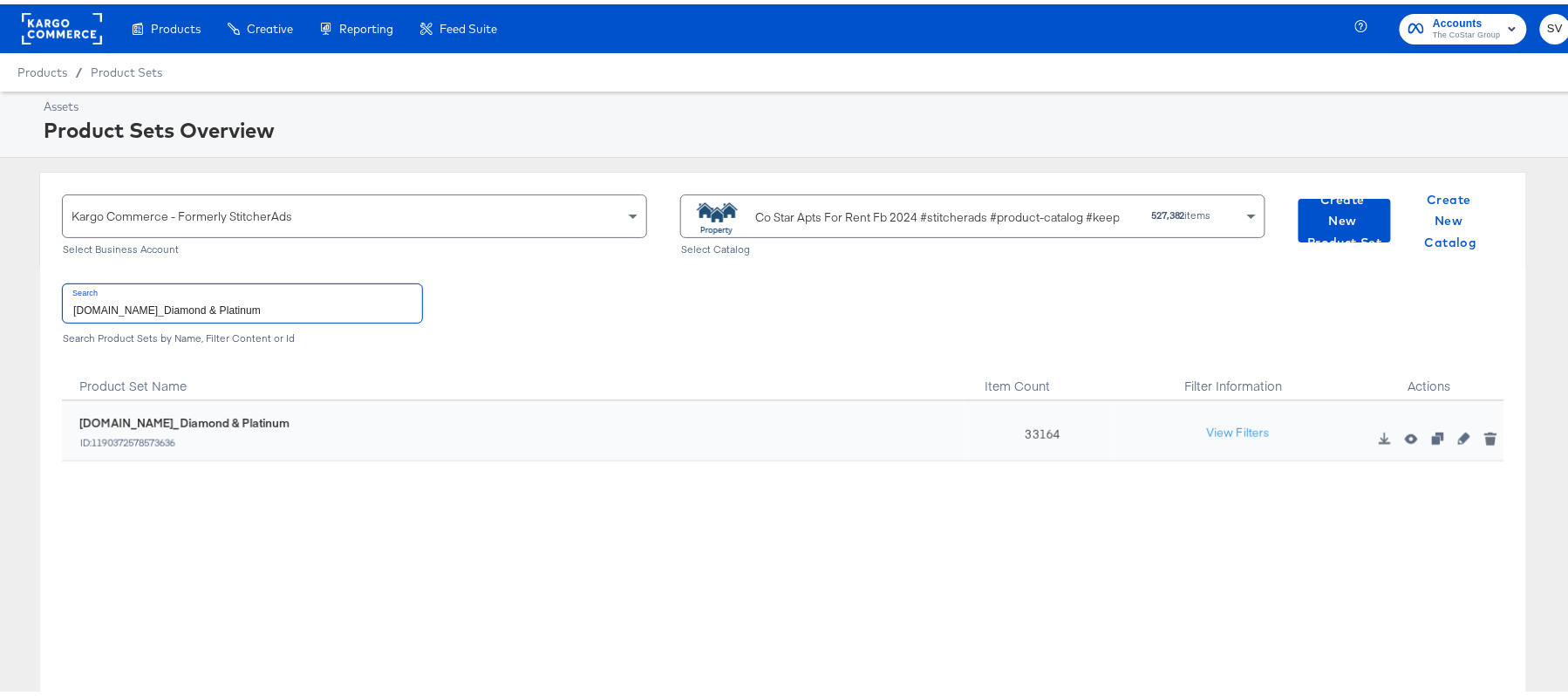
type input "ForRent.com_Diamond & Platinum"
drag, startPoint x: 1002, startPoint y: 422, endPoint x: 1031, endPoint y: 424, distance: 29.1
click at [1031, 424] on div "33164" at bounding box center [1039, 427] width 150 height 60
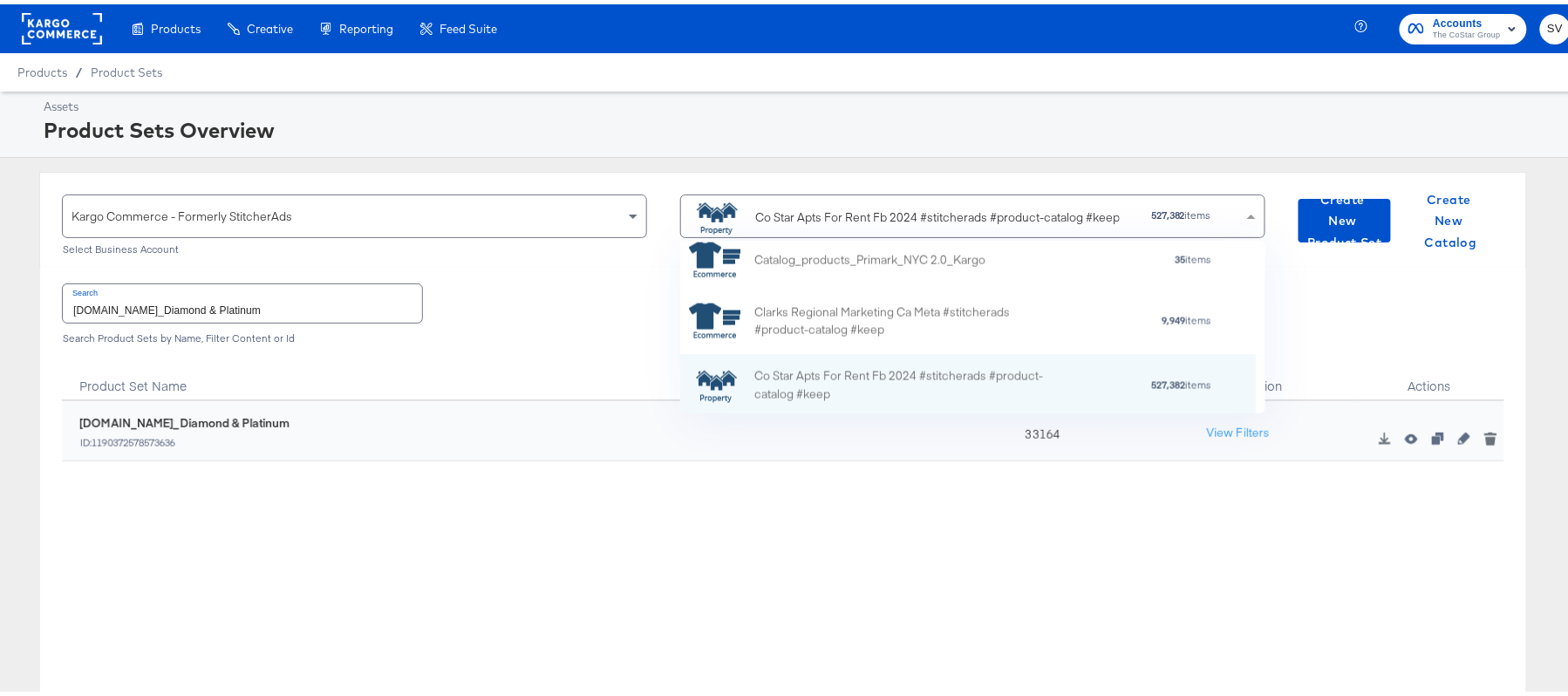
scroll to position [152, 555]
click at [816, 214] on div "Co Star Apts For Rent Fb 2024 #stitcherads #product-catalog #keep" at bounding box center [937, 213] width 364 height 18
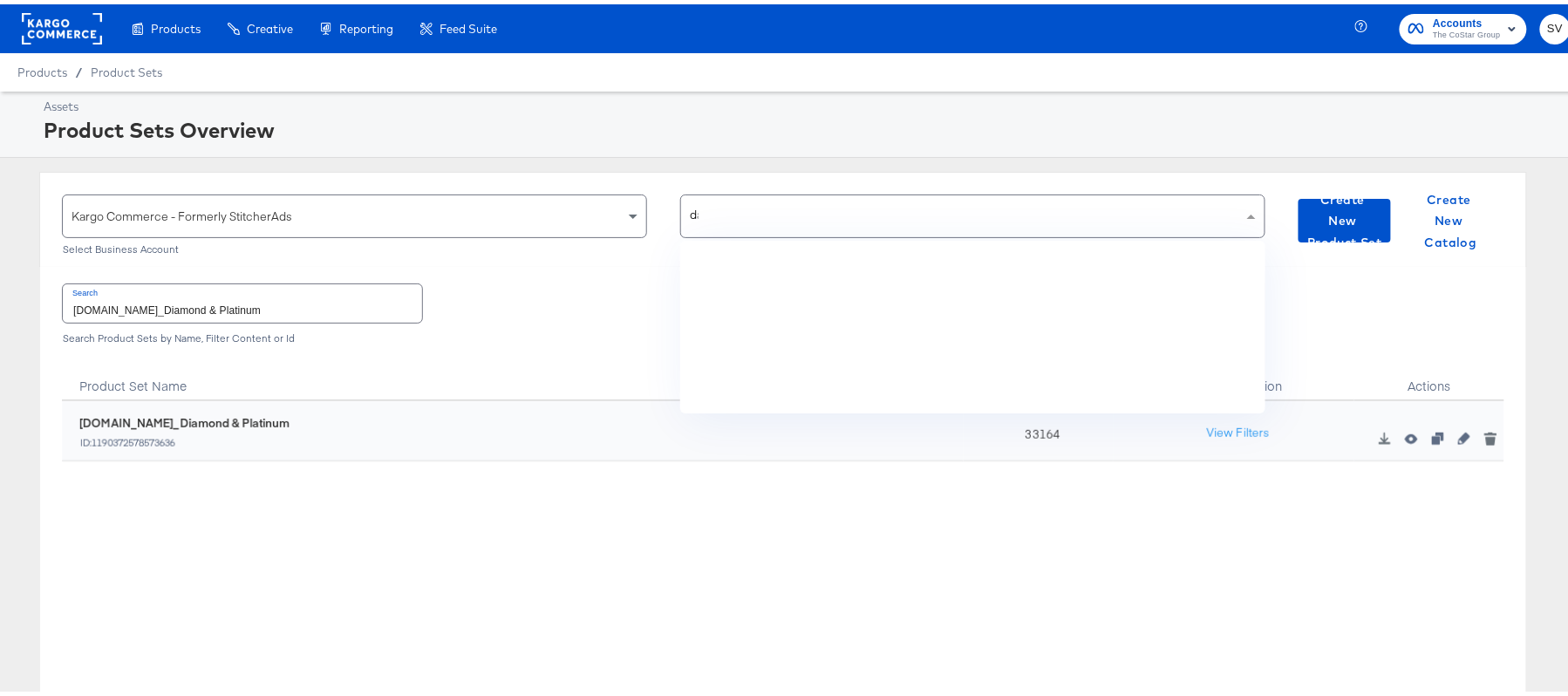
scroll to position [0, 0]
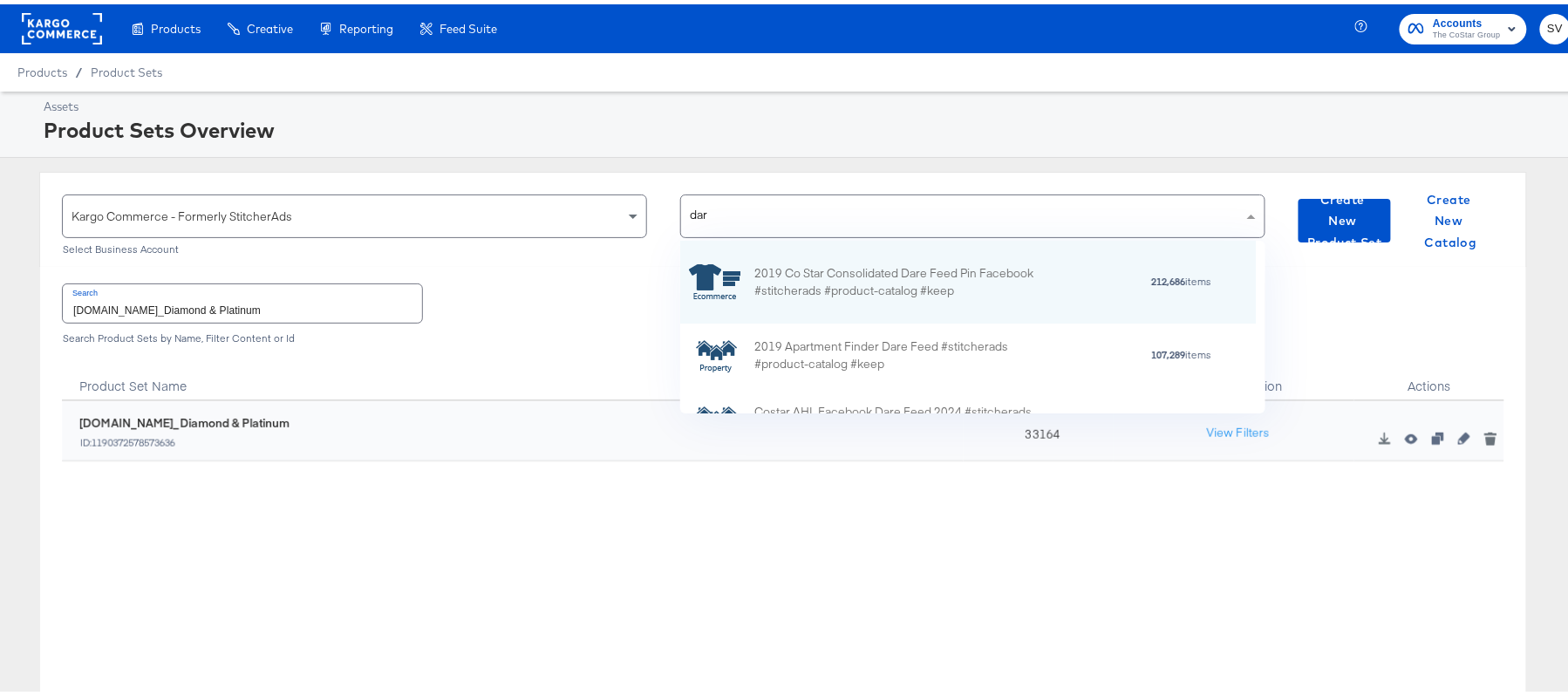
type input "dare"
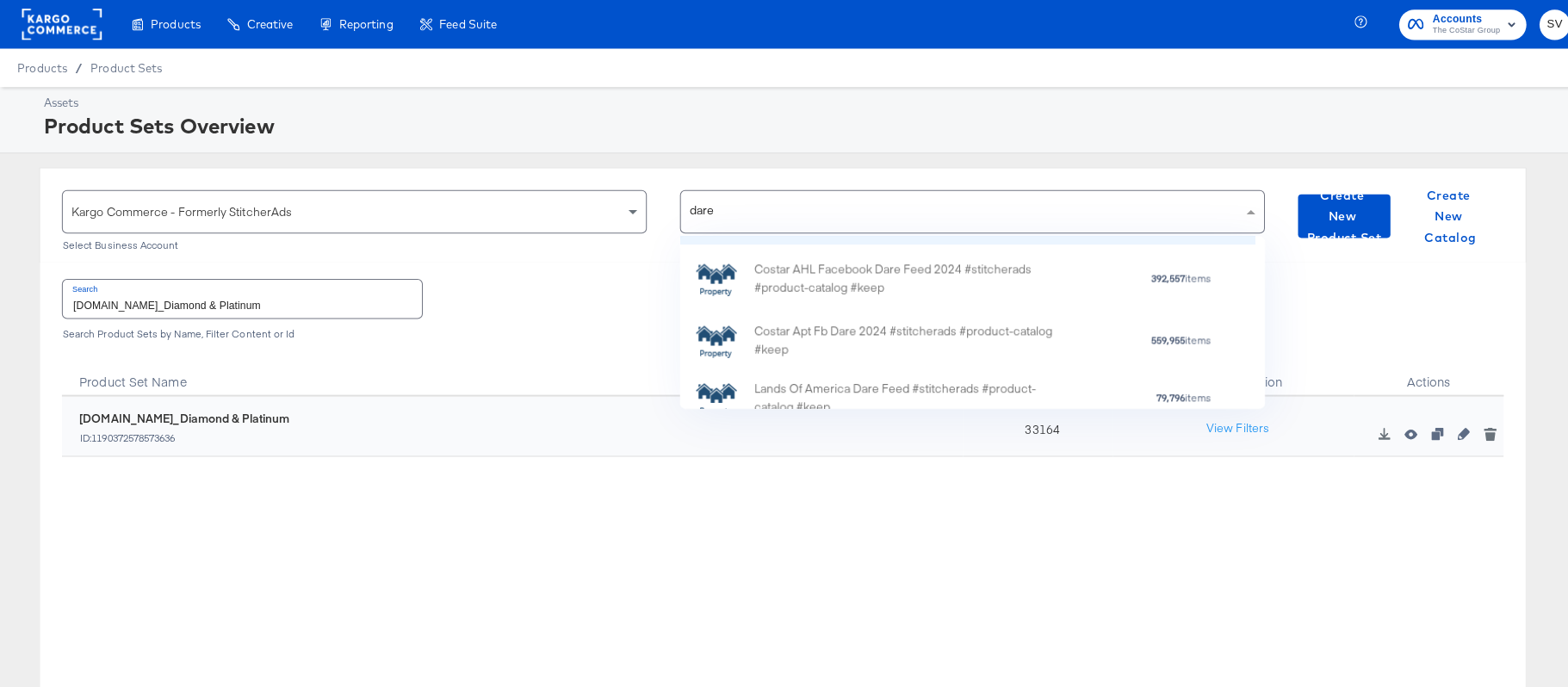
scroll to position [139, 0]
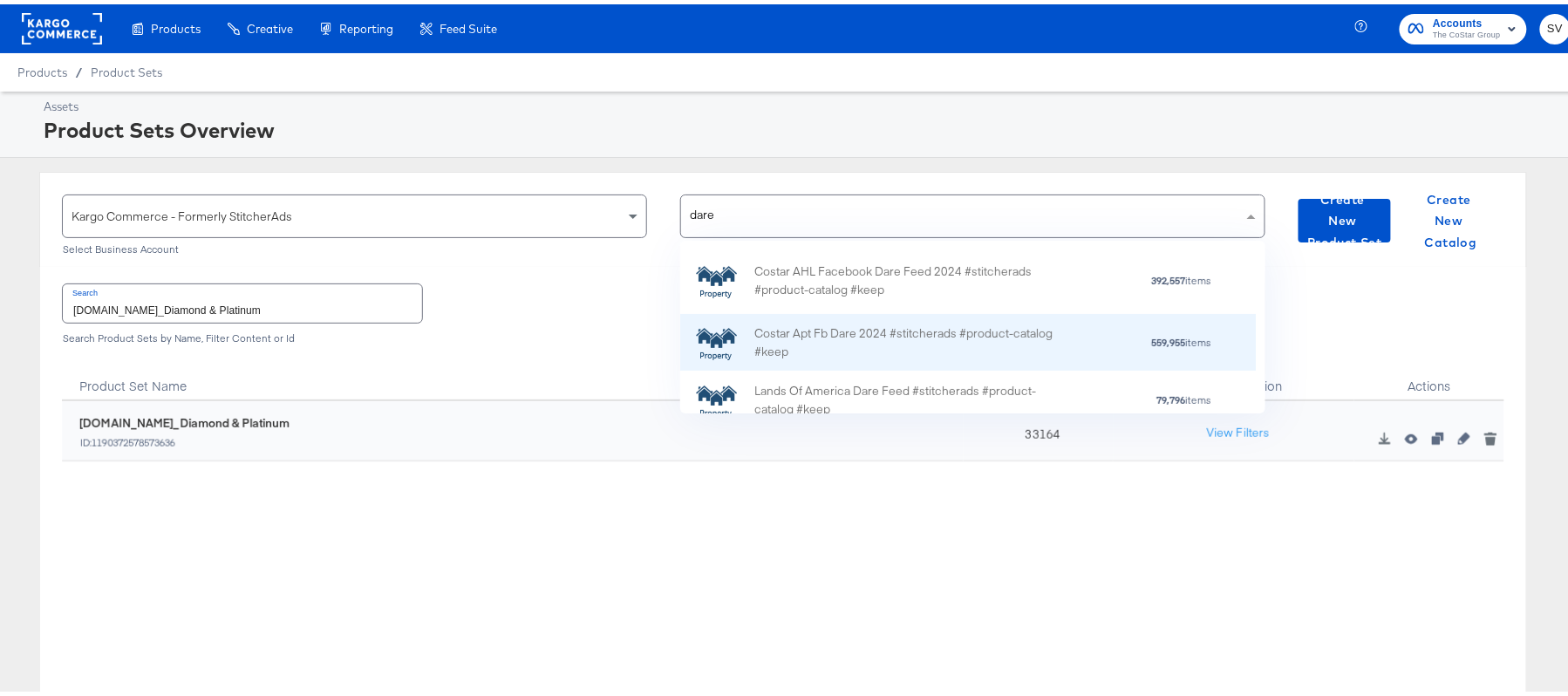
click at [925, 329] on div "Costar Apt Fb Dare 2024 #stitcherads #product-catalog #keep" at bounding box center [906, 338] width 305 height 37
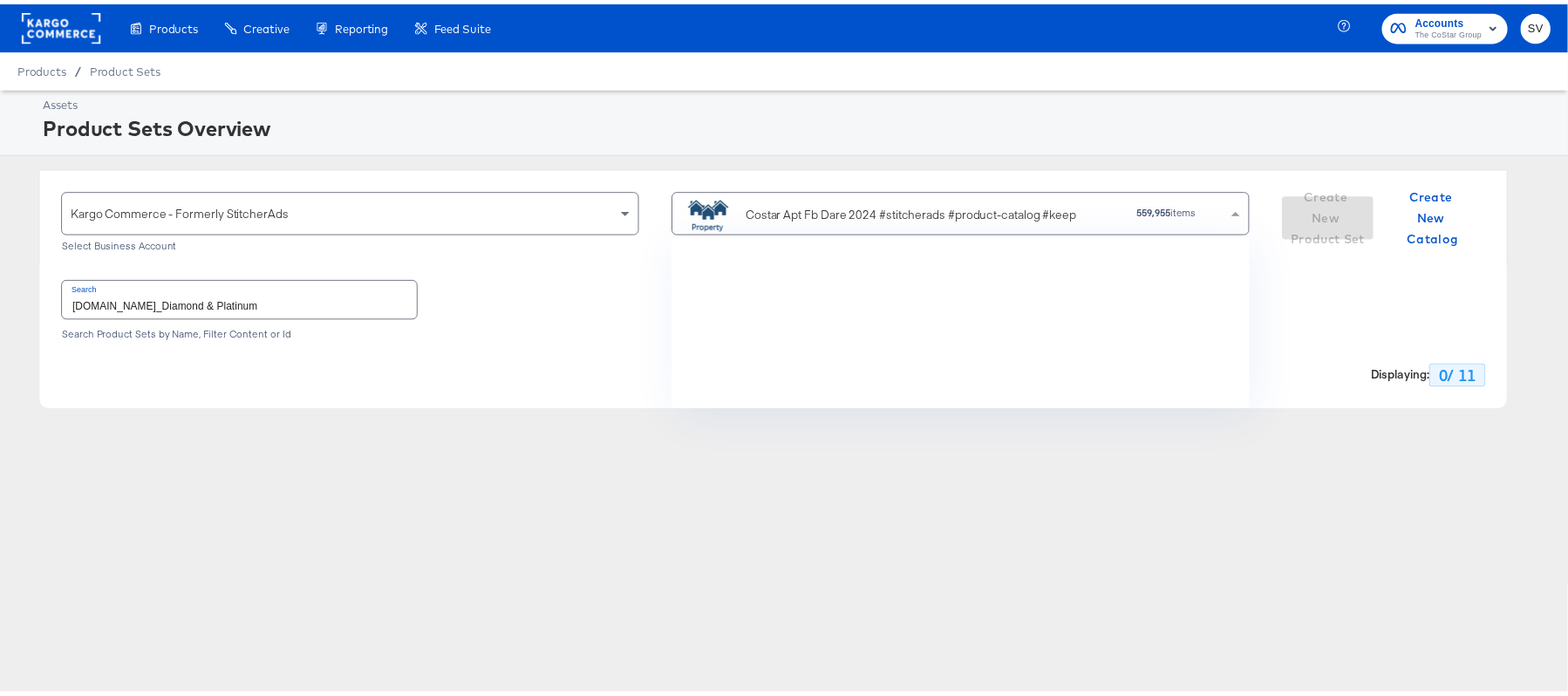
scroll to position [152, 565]
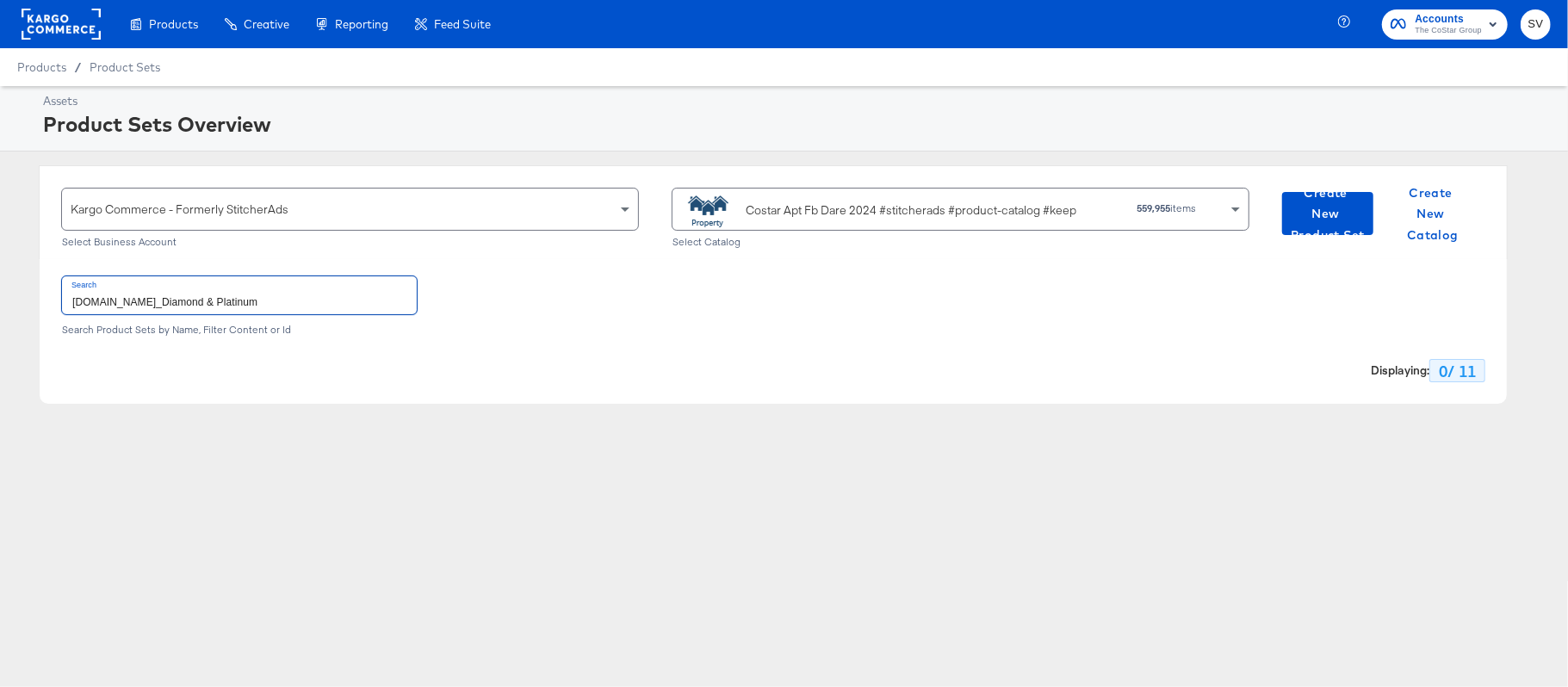
click at [308, 310] on input "ForRent.com_Diamond & Platinum" at bounding box center [240, 295] width 355 height 37
paste input "DARECatalog_Apts_AllPlatinum_AllDiamond"
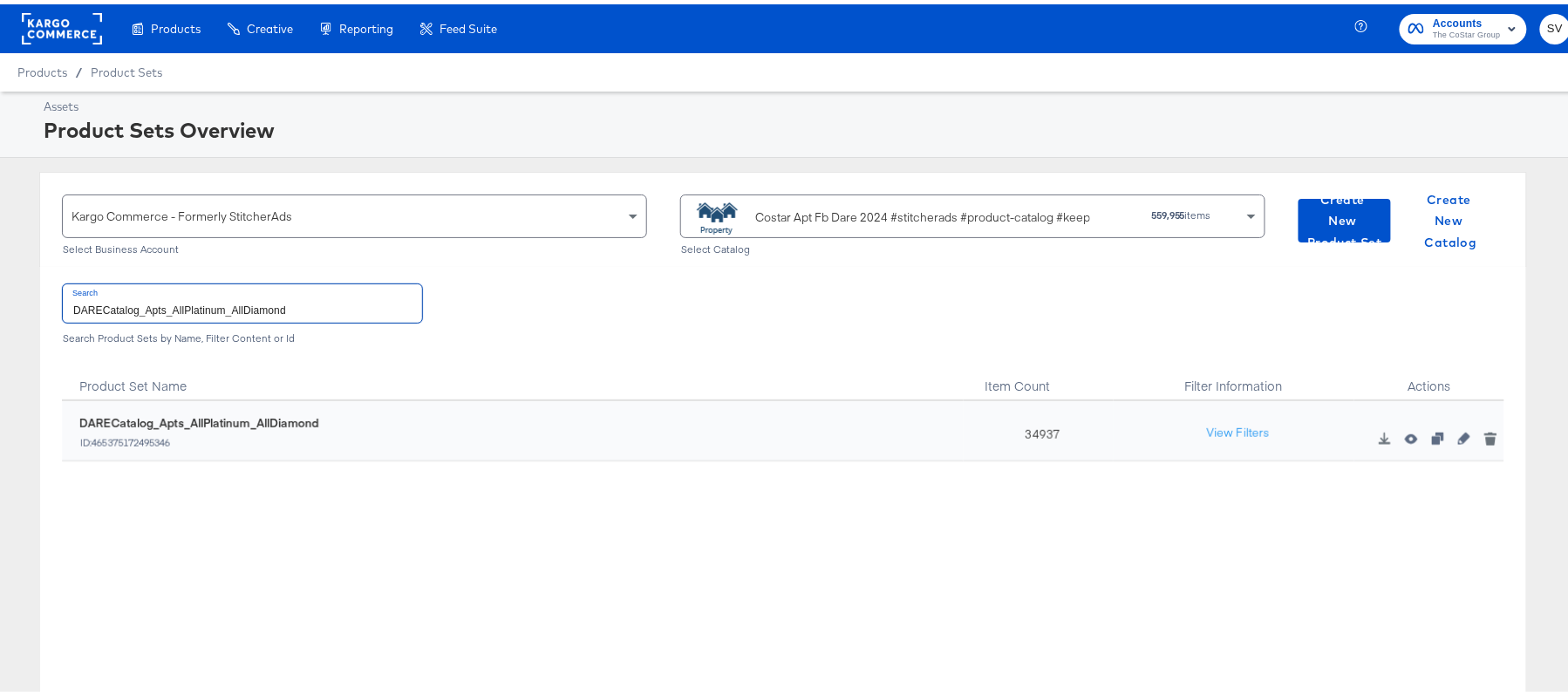
type input "DARECatalog_Apts_AllPlatinum_AllDiamond"
click at [1030, 420] on div "34937" at bounding box center [1039, 427] width 150 height 60
copy div "34937"
click at [901, 208] on div "Costar Apt Fb Dare 2024 #stitcherads #product-catalog #keep" at bounding box center [922, 213] width 335 height 18
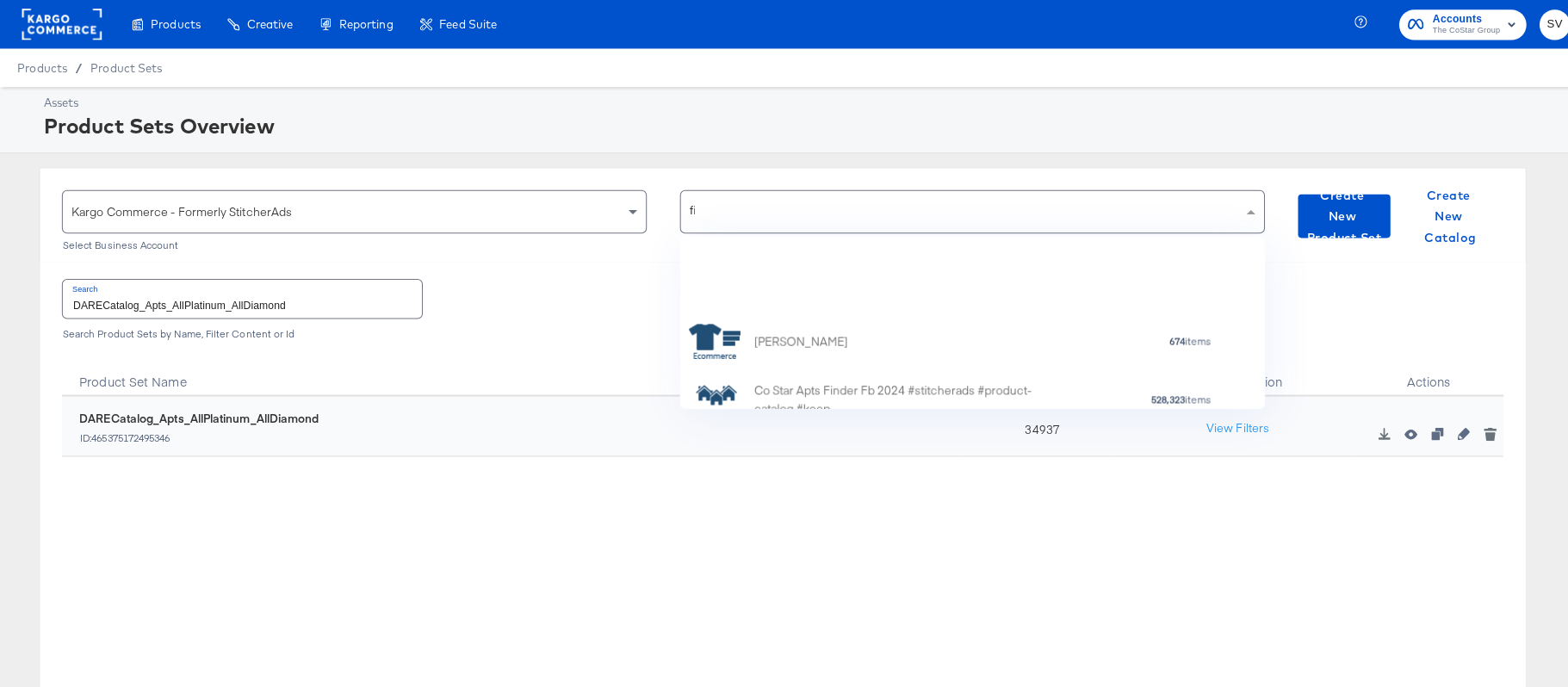
scroll to position [21, 21]
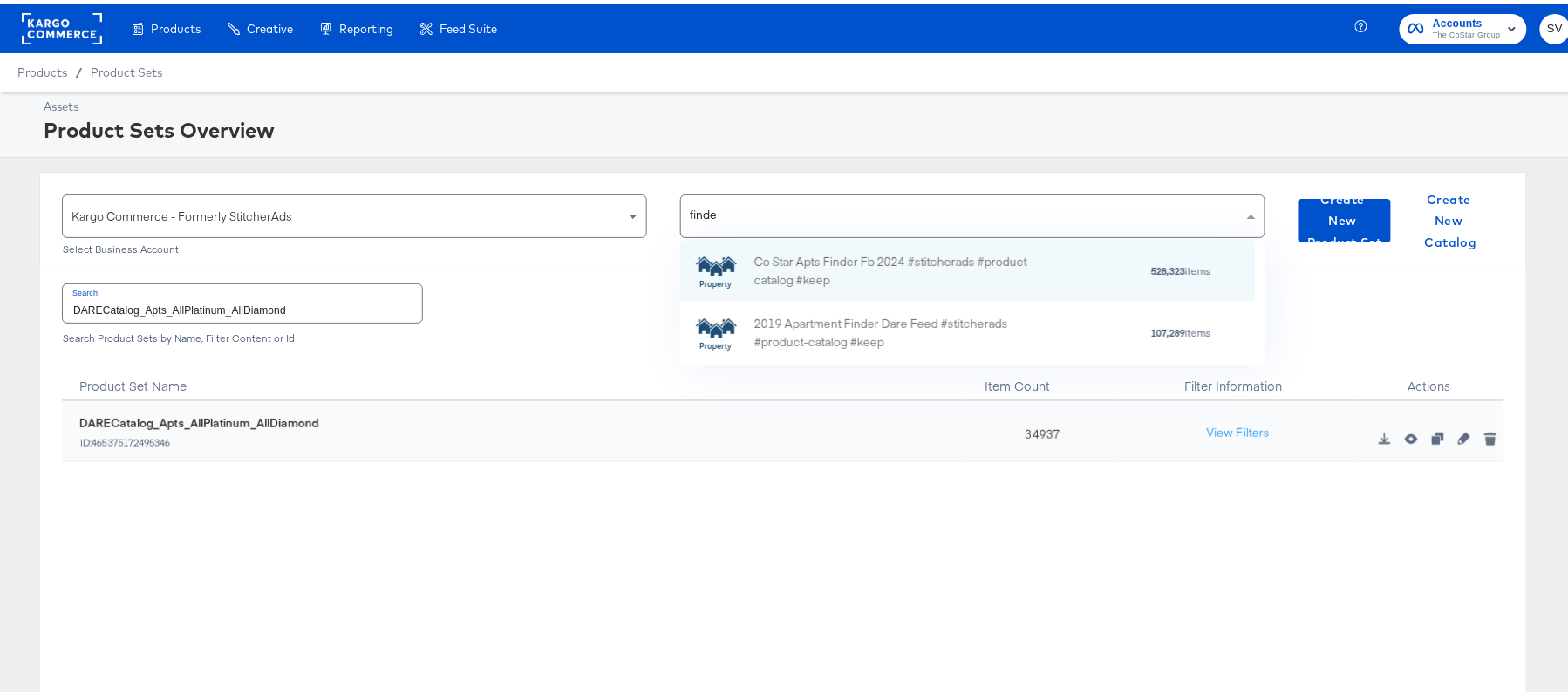
type input "finder"
click at [856, 280] on div "Co Star Apts Finder Fb 2024 #stitcherads #product-catalog #keep" at bounding box center [906, 267] width 305 height 37
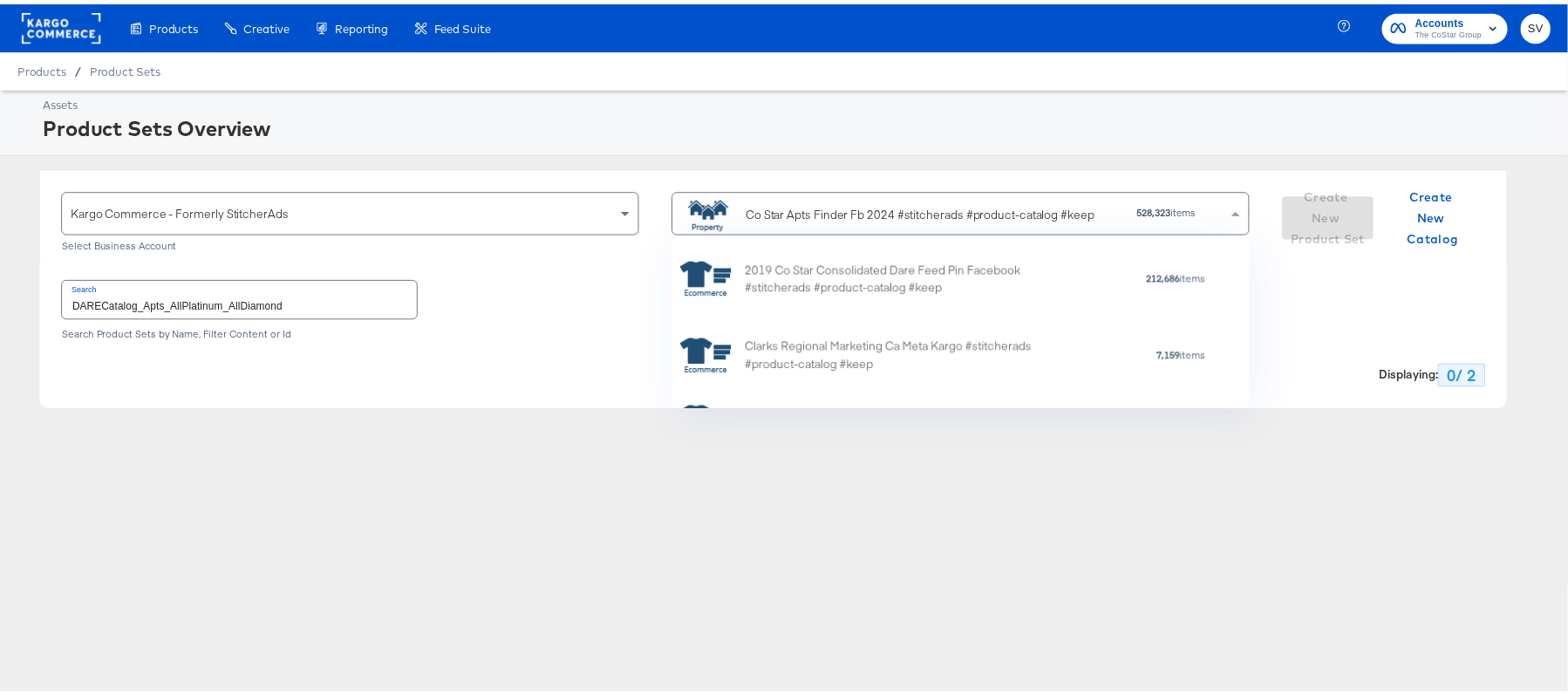
scroll to position [152, 565]
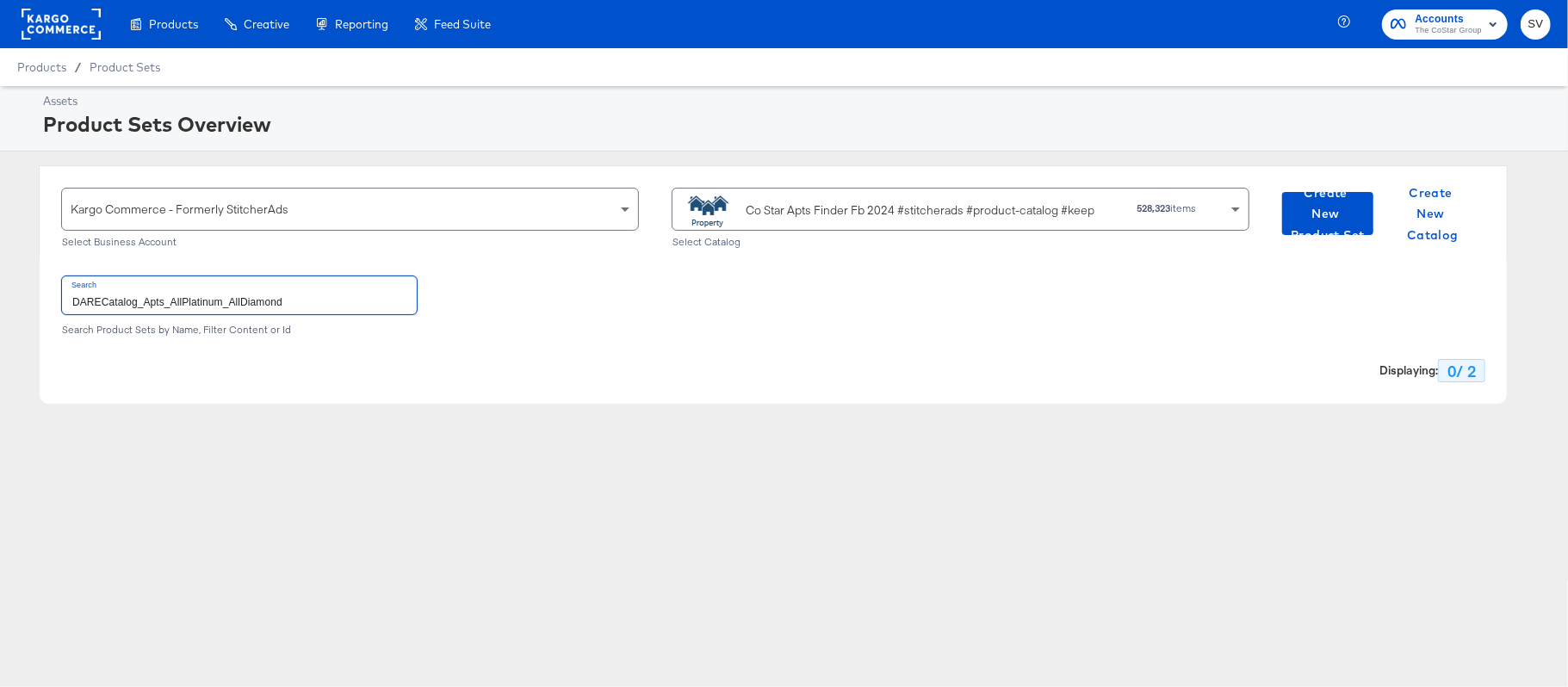
click at [340, 299] on input "DARECatalog_Apts_AllPlatinum_AllDiamond" at bounding box center [240, 295] width 355 height 37
paste input "ApartmentFinder_2024_Diamond & Platinum"
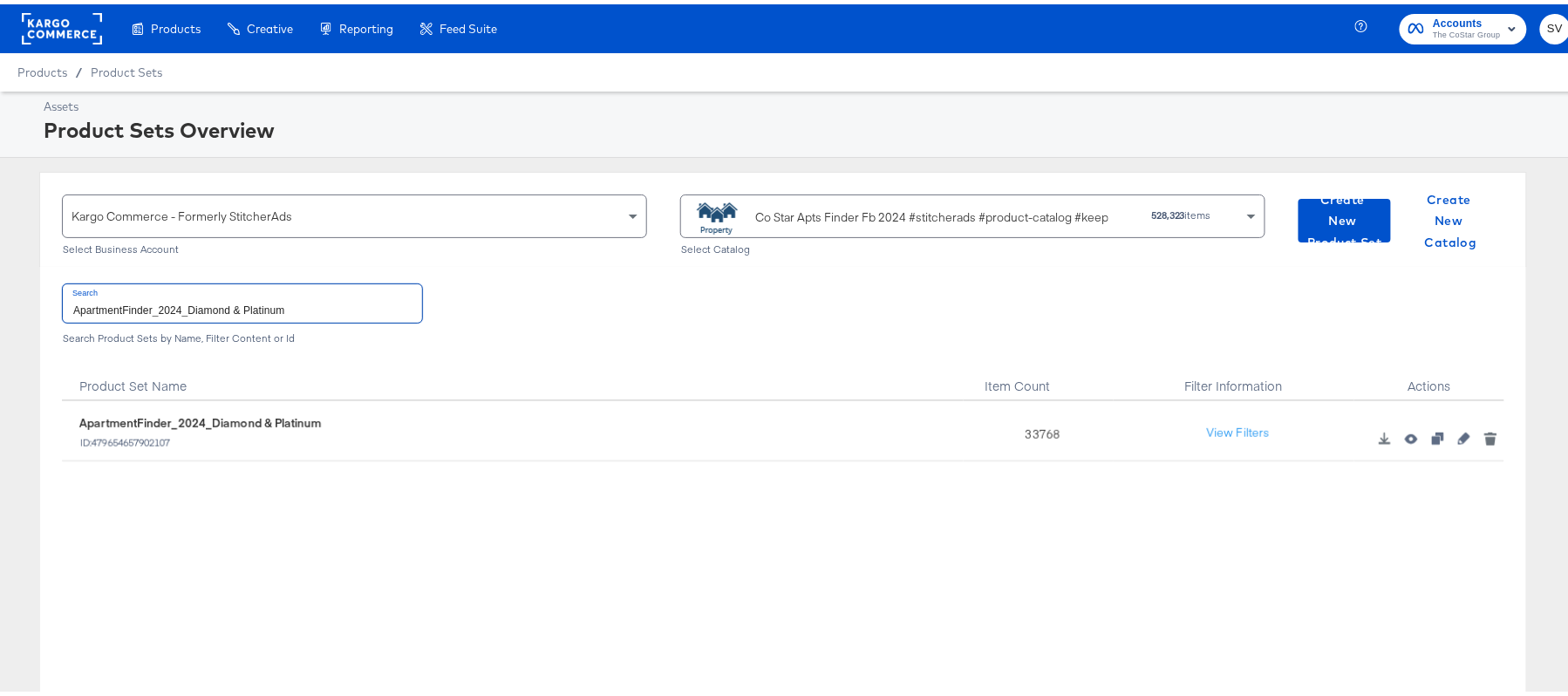
type input "ApartmentFinder_2024_Diamond & Platinum"
click at [1026, 423] on div "33768" at bounding box center [1039, 427] width 150 height 60
copy div "33768"
